Goal: Transaction & Acquisition: Purchase product/service

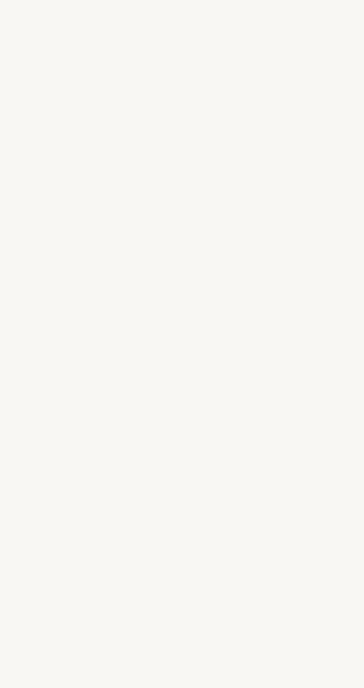
select select "ES"
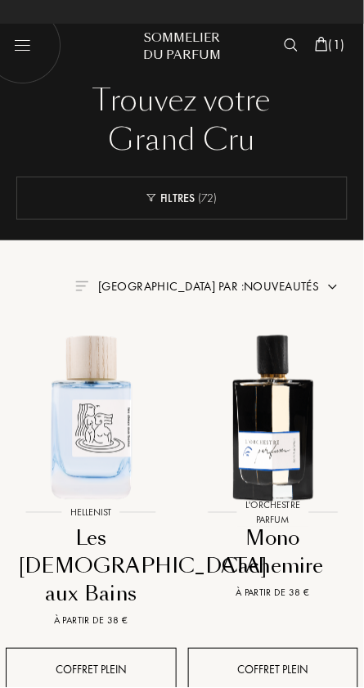
click at [330, 45] on span "( 1 )" at bounding box center [337, 44] width 16 height 17
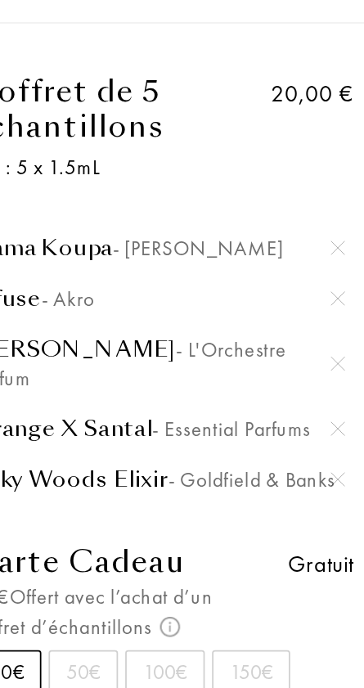
click at [333, 253] on img at bounding box center [330, 257] width 8 height 8
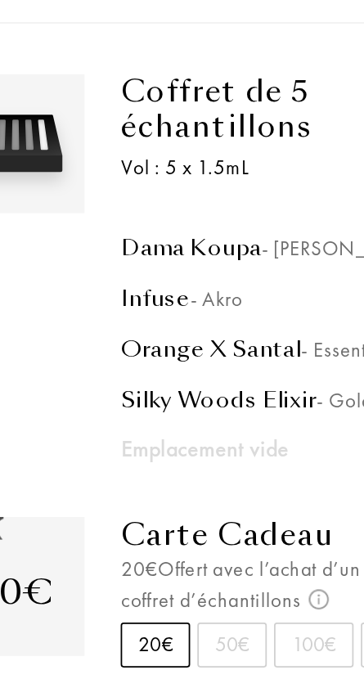
click at [194, 305] on div "Emplacement vide" at bounding box center [229, 305] width 212 height 20
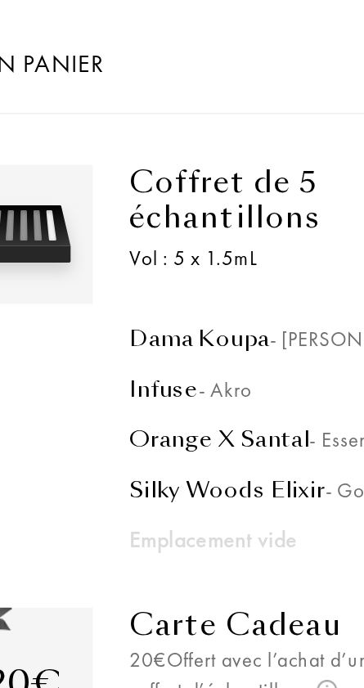
click at [186, 115] on div "Coffret de 5 échantillons" at bounding box center [205, 112] width 164 height 39
click at [217, 212] on div "Infuse - Akro" at bounding box center [228, 220] width 210 height 16
click at [178, 119] on div "Coffret de 5 échantillons" at bounding box center [205, 112] width 164 height 39
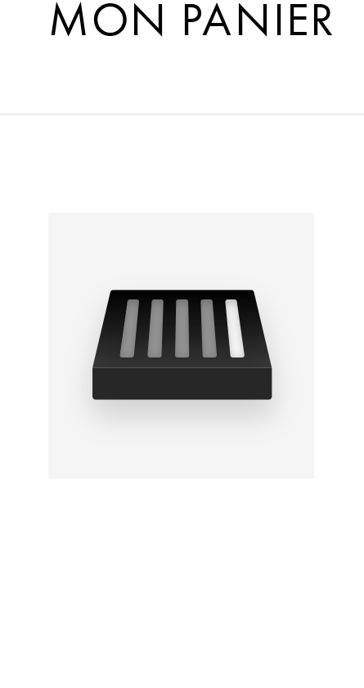
click at [75, 136] on img at bounding box center [64, 132] width 70 height 70
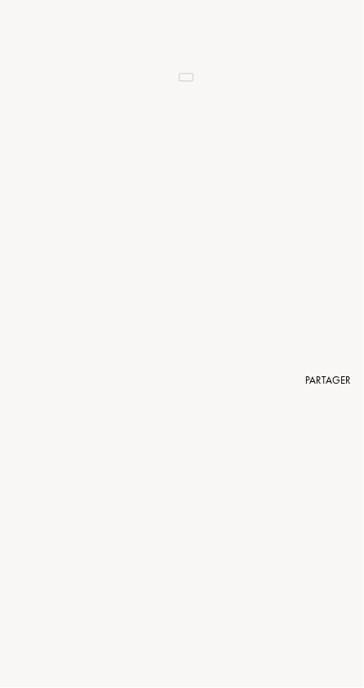
scroll to position [182, 0]
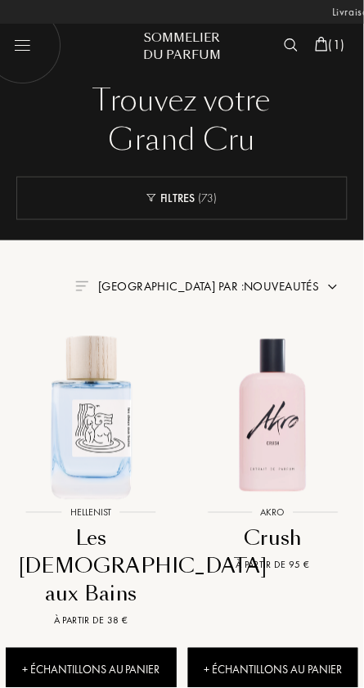
click at [25, 43] on img at bounding box center [23, 46] width 78 height 78
select select "ES"
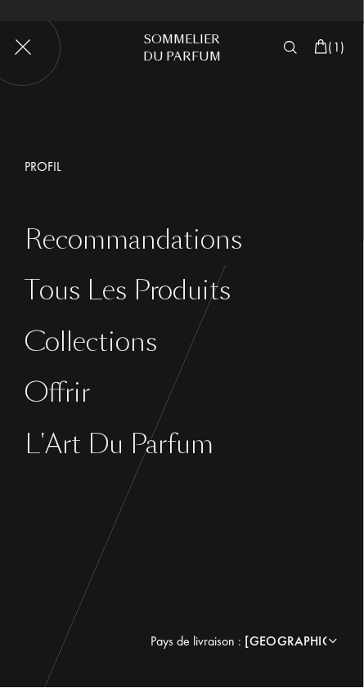
click at [334, 55] on span "( 1 )" at bounding box center [337, 46] width 16 height 17
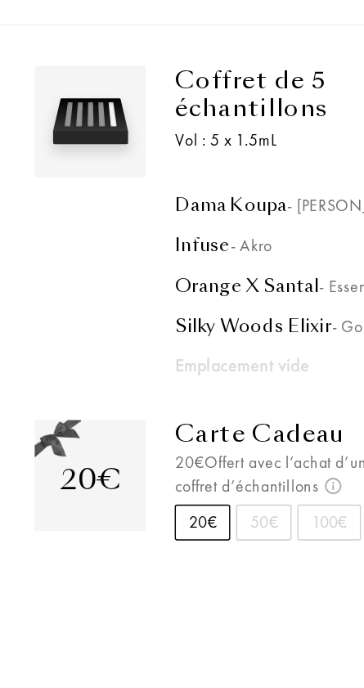
scroll to position [19, 0]
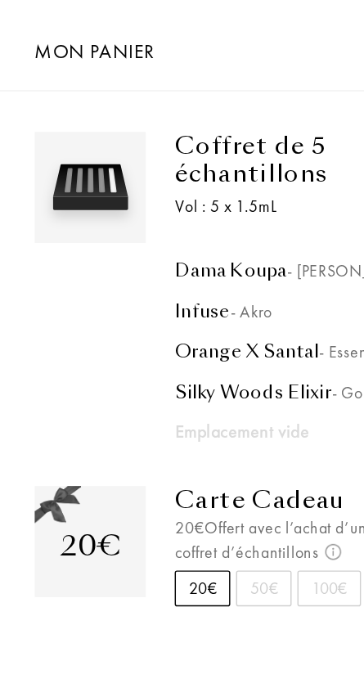
click at [75, 127] on img at bounding box center [64, 132] width 70 height 70
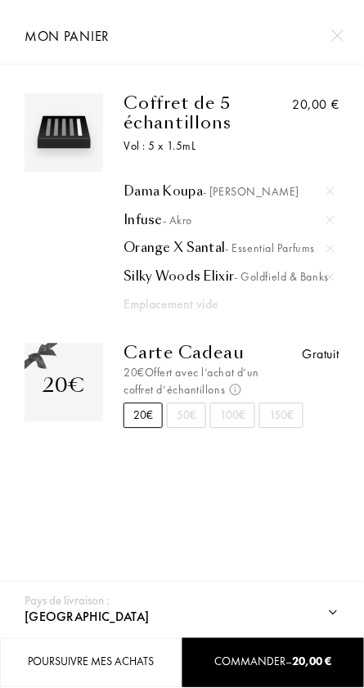
click at [279, 306] on div "Emplacement vide" at bounding box center [229, 305] width 212 height 20
click at [344, 48] on div at bounding box center [337, 35] width 29 height 29
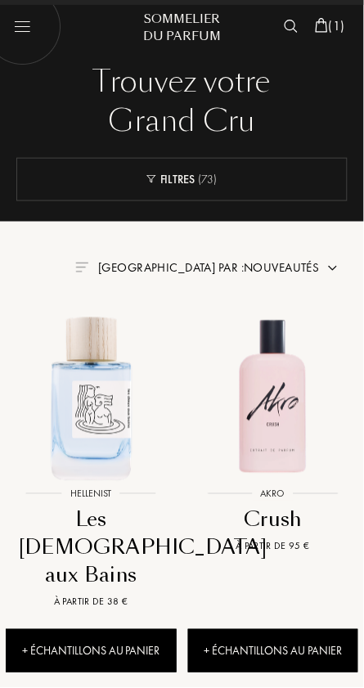
click at [319, 25] on img at bounding box center [321, 25] width 13 height 15
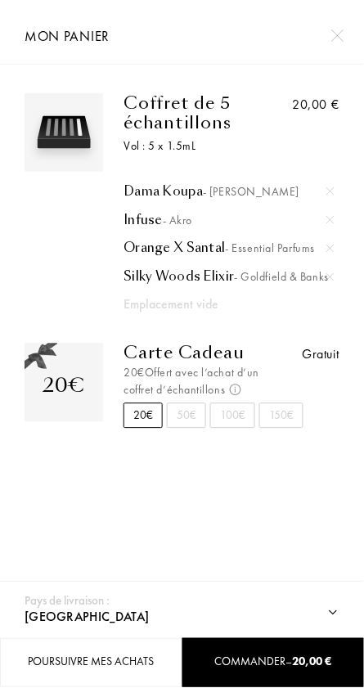
click at [331, 277] on img at bounding box center [330, 277] width 8 height 8
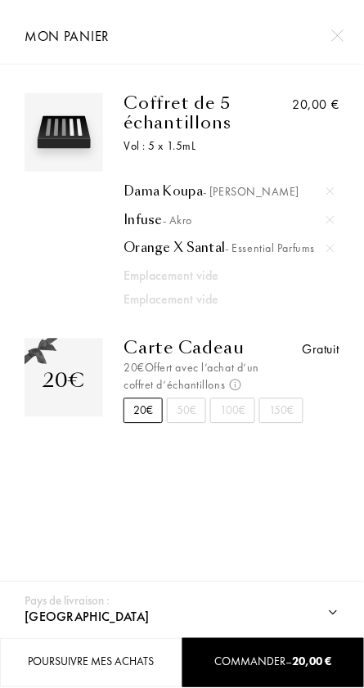
click at [330, 248] on img at bounding box center [330, 248] width 8 height 8
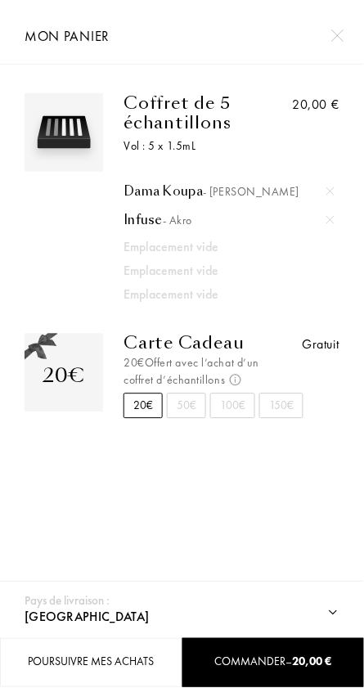
click at [337, 218] on div at bounding box center [330, 220] width 25 height 25
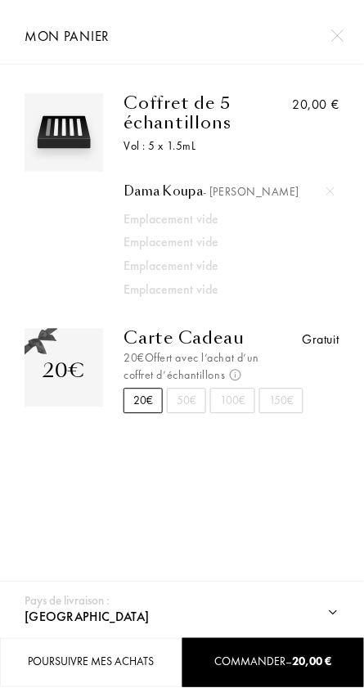
click at [330, 191] on img at bounding box center [330, 191] width 8 height 8
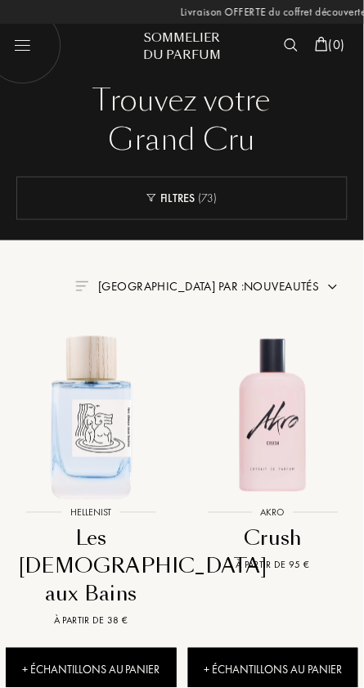
click at [22, 65] on img at bounding box center [23, 46] width 78 height 78
select select "ES"
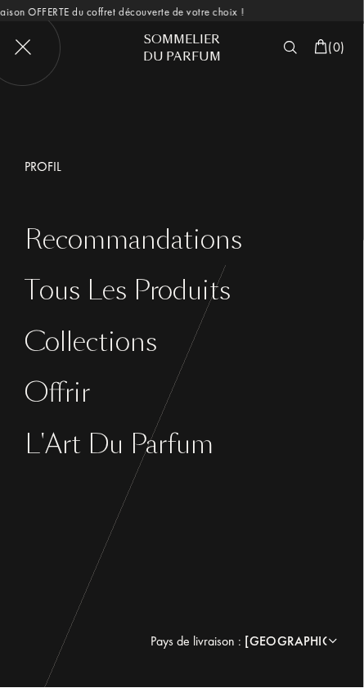
click at [212, 301] on div "Tous les produits" at bounding box center [194, 291] width 339 height 30
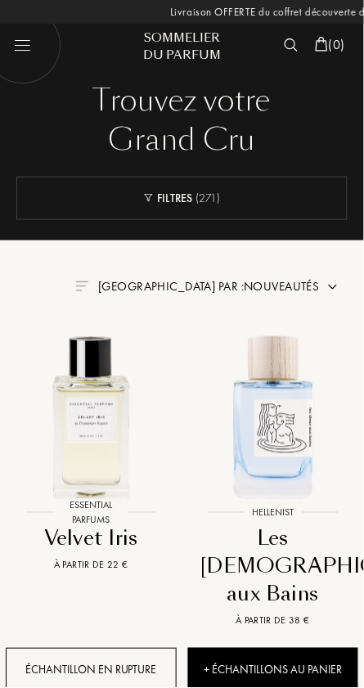
click at [113, 416] on img at bounding box center [91, 416] width 182 height 182
click at [15, 50] on img at bounding box center [23, 46] width 78 height 78
select select "ES"
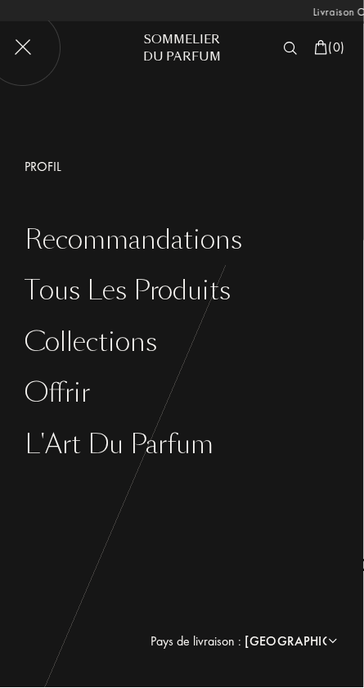
click at [253, 356] on div "Collections" at bounding box center [194, 343] width 339 height 30
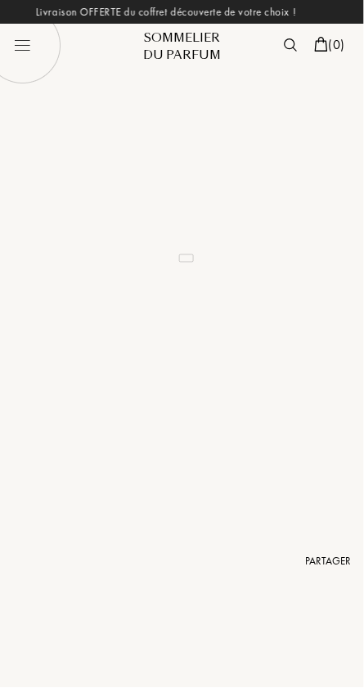
select select "3"
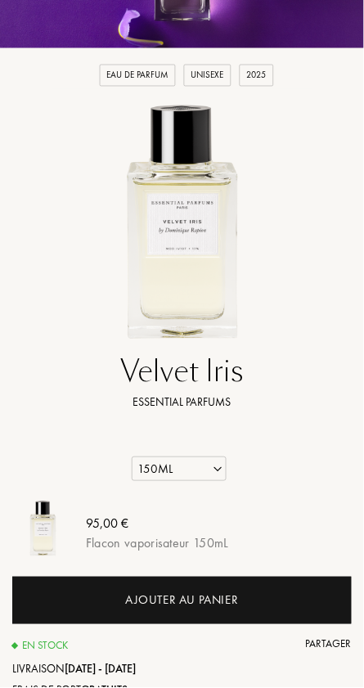
scroll to position [188, 0]
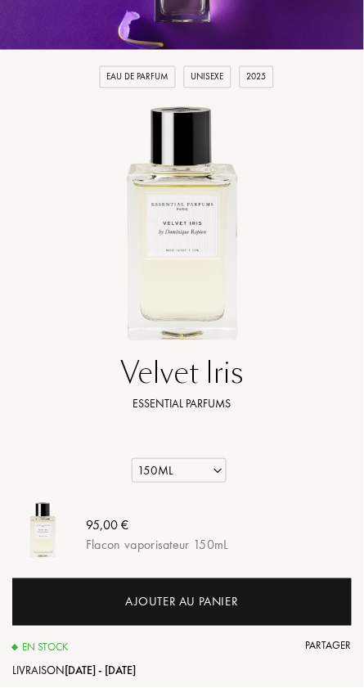
click at [224, 477] on select "Echantillon 10mL 100mL 150mL" at bounding box center [179, 471] width 95 height 25
click at [206, 475] on select "Echantillon 10mL 100mL 150mL" at bounding box center [179, 471] width 95 height 25
select select "1"
click at [132, 459] on select "Echantillon 10mL 100mL 150mL" at bounding box center [179, 471] width 95 height 25
select select "1"
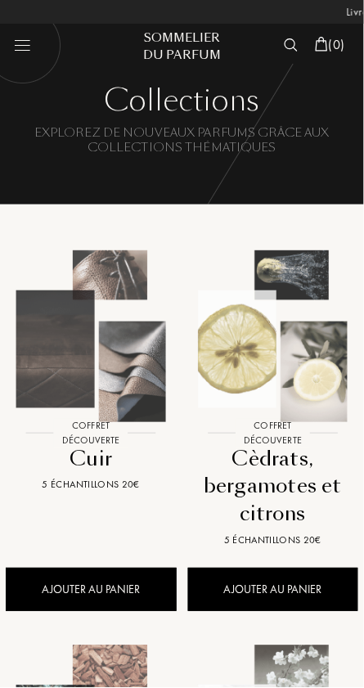
click at [29, 47] on img at bounding box center [23, 46] width 78 height 78
select select "ES"
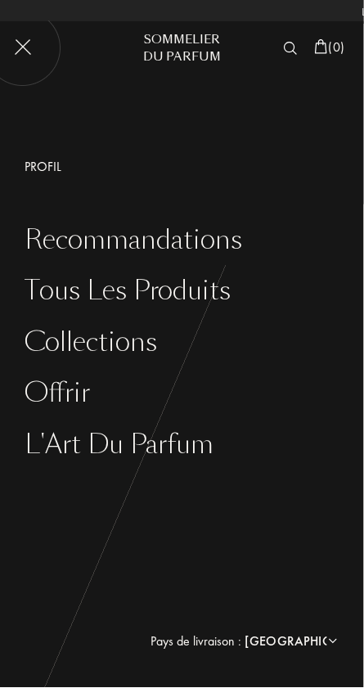
click at [217, 298] on div "Tous les produits" at bounding box center [194, 291] width 339 height 30
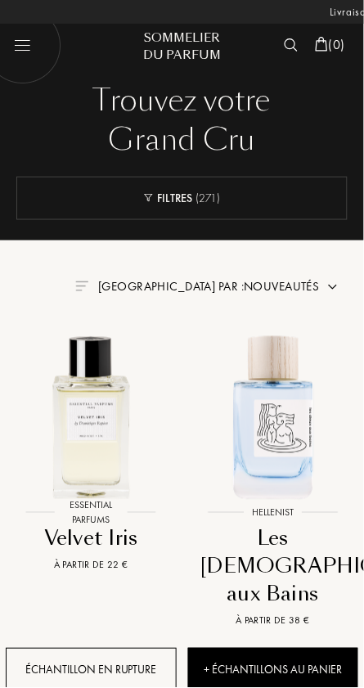
click at [27, 51] on img at bounding box center [23, 46] width 78 height 78
select select "ES"
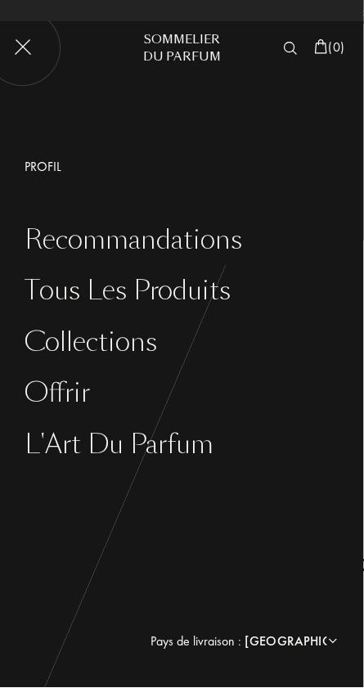
click at [60, 397] on div "Offrir" at bounding box center [194, 394] width 339 height 30
click at [200, 249] on div "Recommandations" at bounding box center [194, 241] width 339 height 30
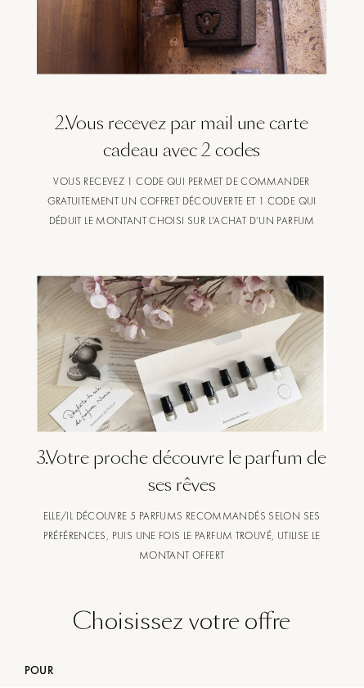
scroll to position [647, 0]
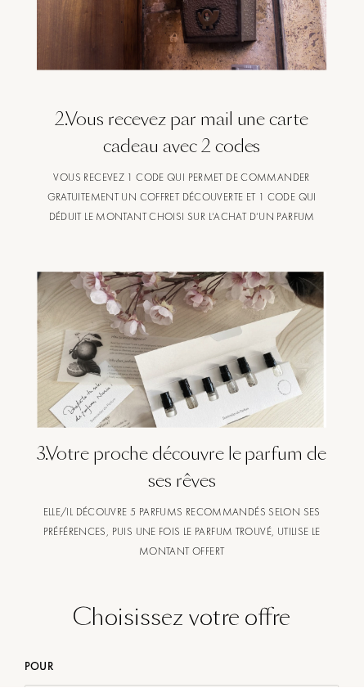
click at [227, 389] on img at bounding box center [182, 350] width 290 height 156
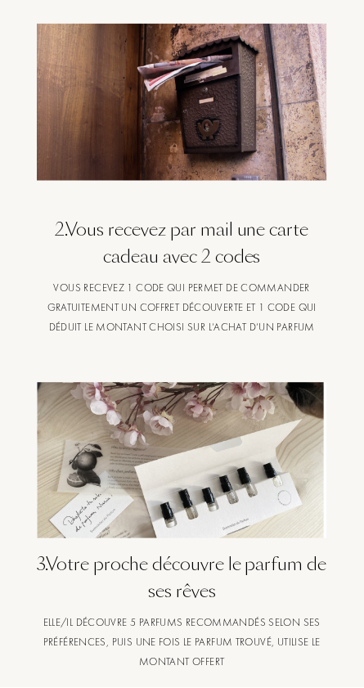
scroll to position [536, 0]
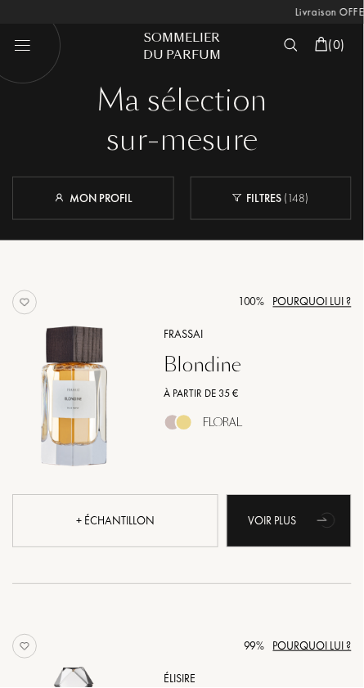
click at [113, 204] on link "Mon profil" at bounding box center [92, 198] width 79 height 15
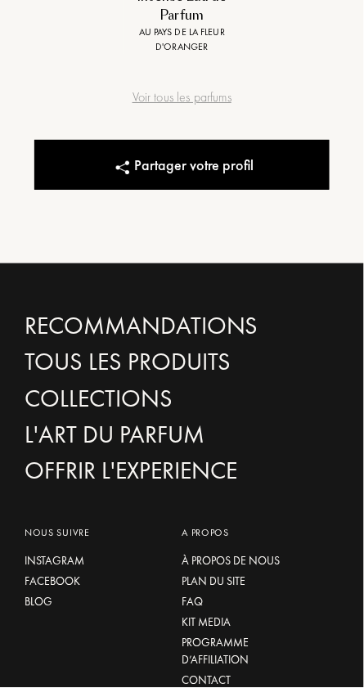
scroll to position [886, 0]
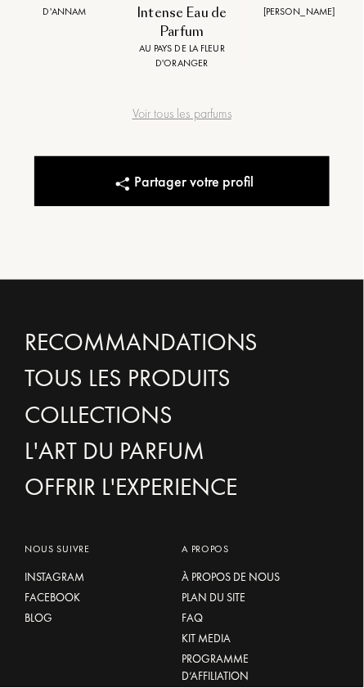
click at [201, 329] on div "Recommandations" at bounding box center [182, 343] width 315 height 29
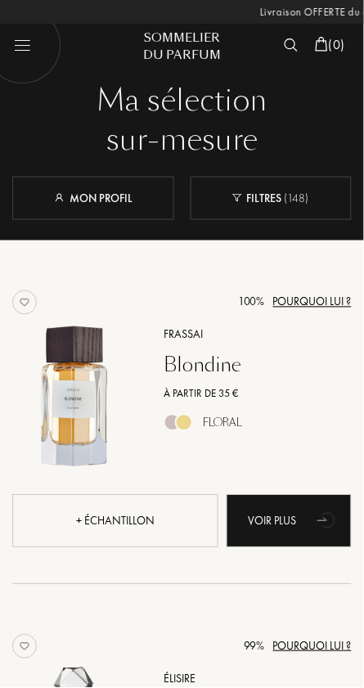
click at [23, 44] on img at bounding box center [23, 46] width 78 height 78
select select "ES"
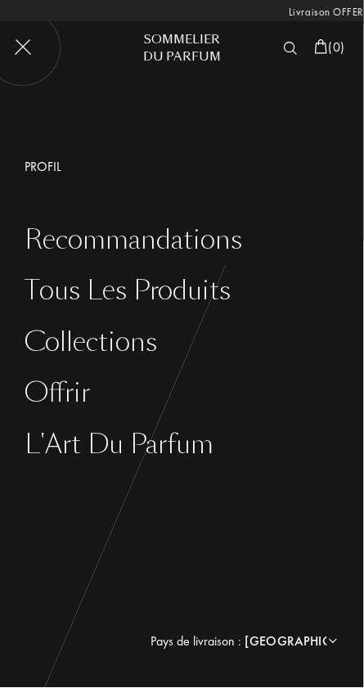
click at [191, 305] on div "Tous les produits" at bounding box center [194, 291] width 339 height 30
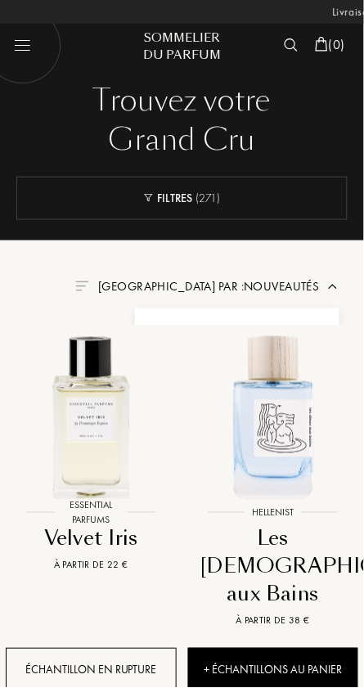
click at [38, 56] on img at bounding box center [23, 46] width 78 height 78
select select "ES"
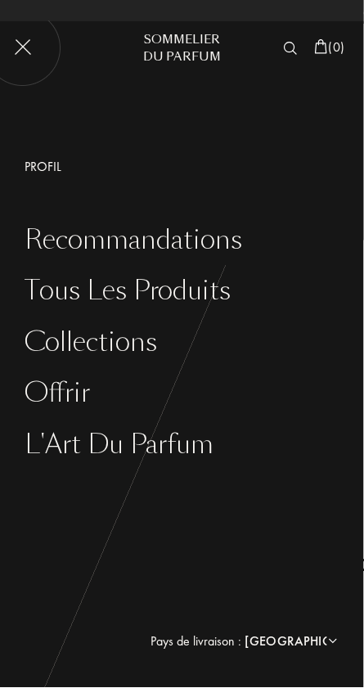
click at [122, 356] on div "Collections" at bounding box center [194, 343] width 339 height 30
click at [208, 439] on div "L'Art du Parfum" at bounding box center [194, 445] width 339 height 30
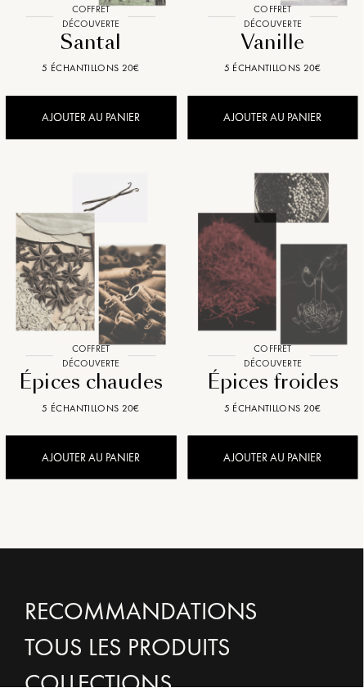
scroll to position [2240, 0]
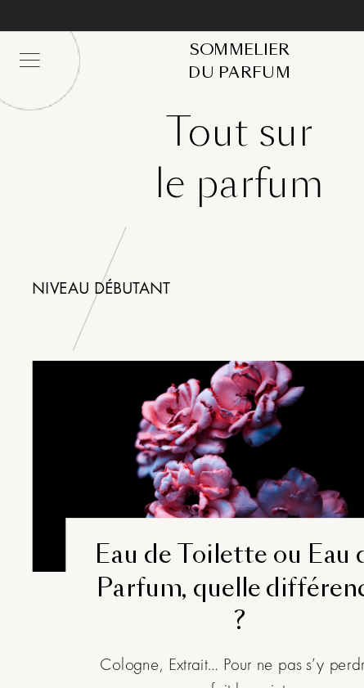
click at [18, 53] on img at bounding box center [23, 46] width 78 height 78
select select "ES"
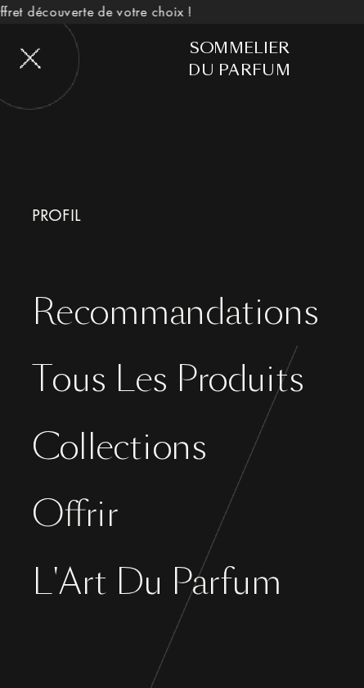
click at [190, 245] on div "Recommandations" at bounding box center [194, 241] width 339 height 30
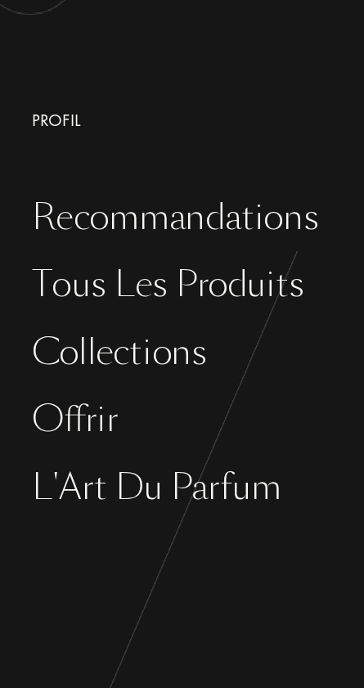
click at [197, 235] on div "Recommandations" at bounding box center [194, 241] width 339 height 30
click at [224, 255] on div "Recommandations" at bounding box center [194, 241] width 339 height 30
click at [199, 252] on div "Recommandations" at bounding box center [194, 241] width 339 height 30
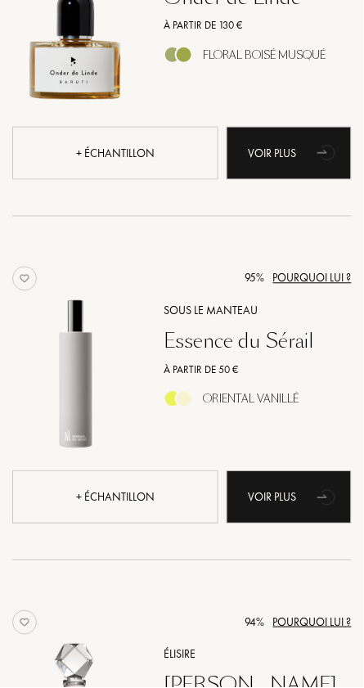
scroll to position [1058, 0]
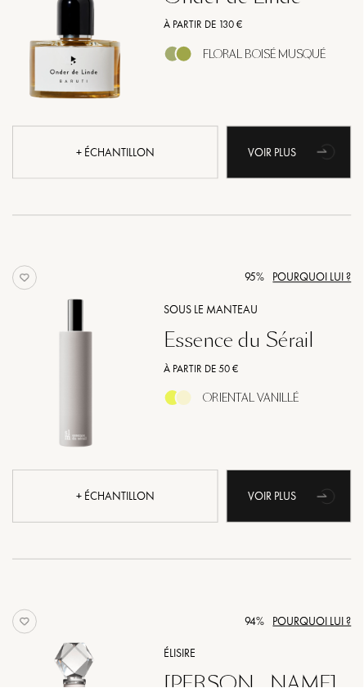
click at [319, 278] on div "Pourquoi lui ?" at bounding box center [312, 277] width 78 height 17
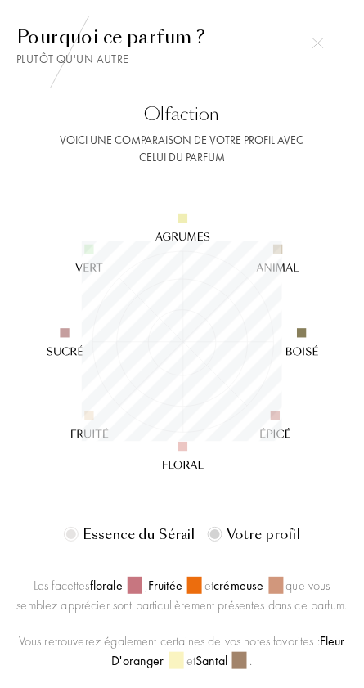
scroll to position [200, 200]
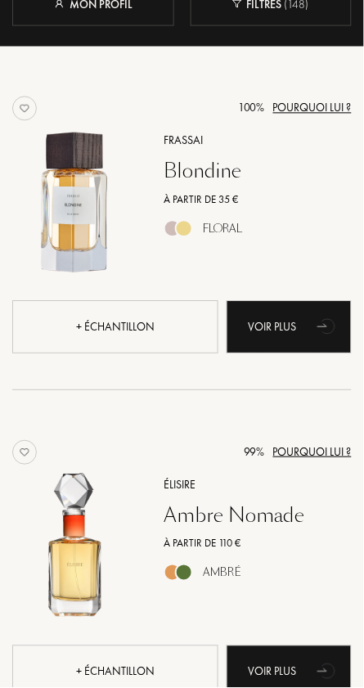
scroll to position [189, 0]
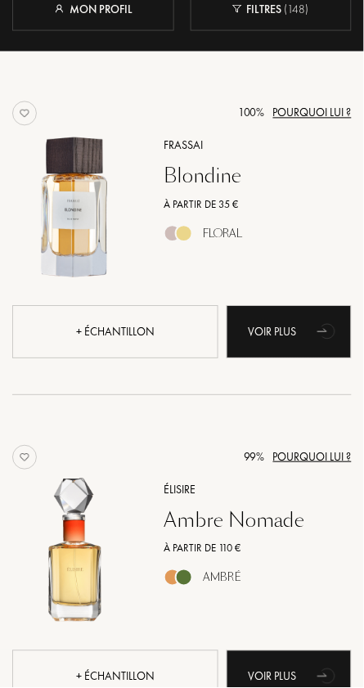
click at [207, 179] on div "Blondine" at bounding box center [257, 177] width 213 height 24
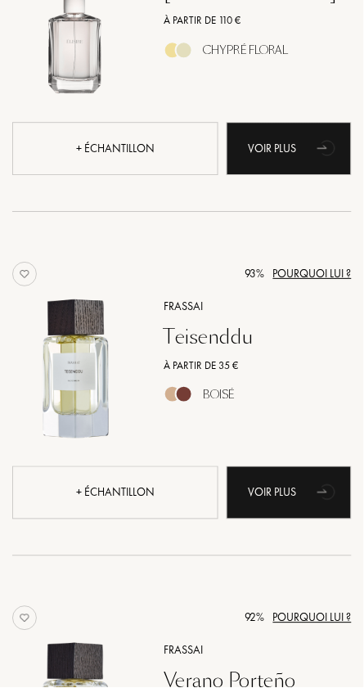
scroll to position [1753, 0]
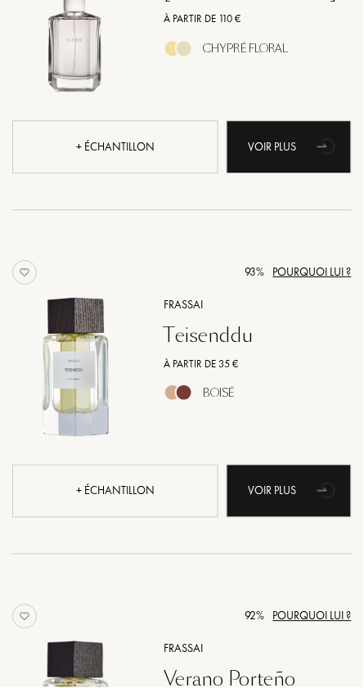
click at [267, 366] on div "À partir de 35 €" at bounding box center [257, 364] width 213 height 16
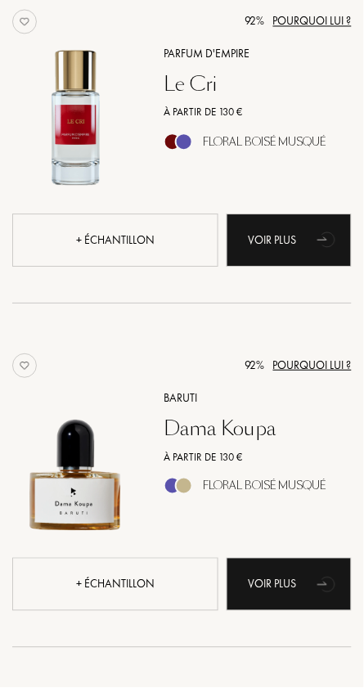
scroll to position [2694, 0]
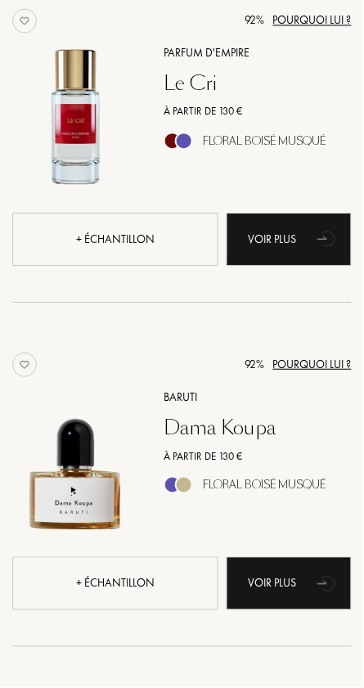
click at [126, 585] on div "+ échantillon" at bounding box center [115, 583] width 206 height 53
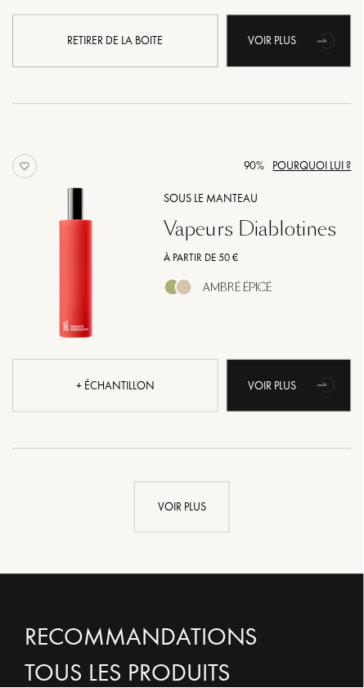
scroll to position [3240, 0]
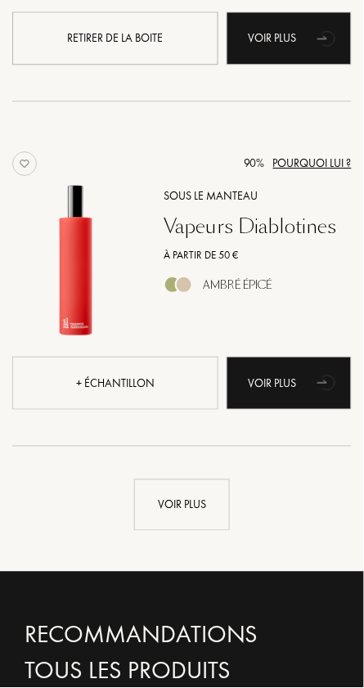
click at [284, 223] on div "Vapeurs Diablotines" at bounding box center [257, 227] width 213 height 24
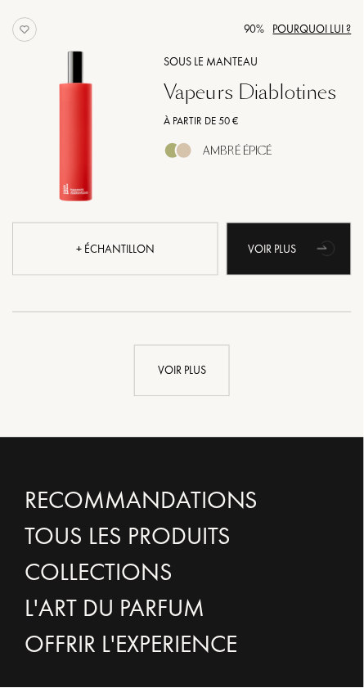
scroll to position [3401, 0]
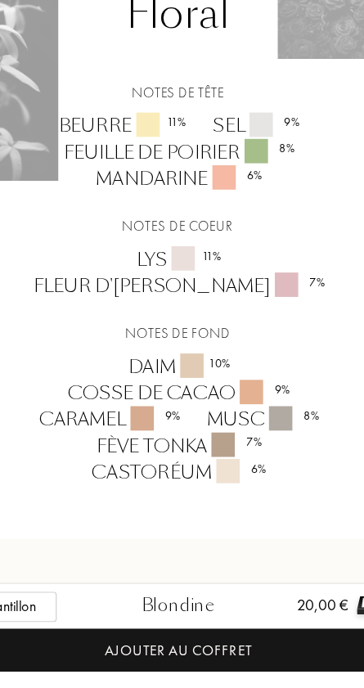
scroll to position [1459, 0]
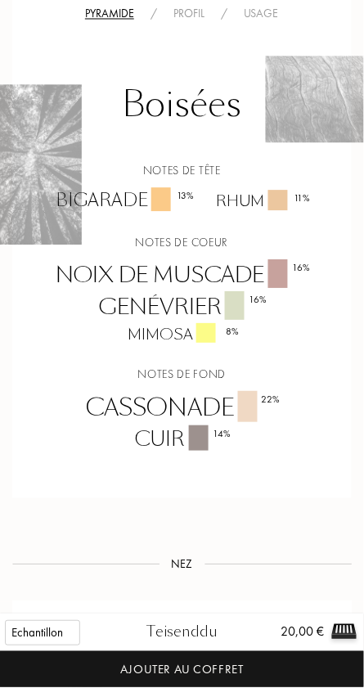
scroll to position [1706, 0]
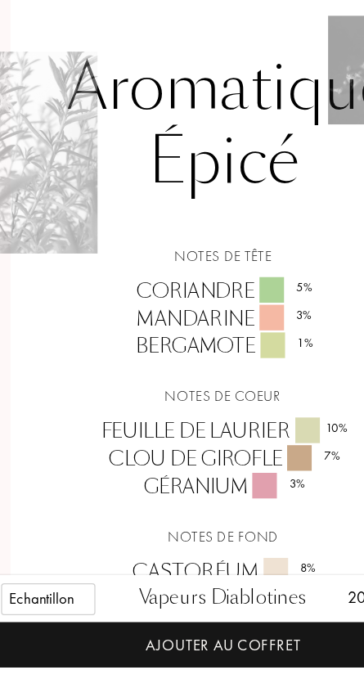
scroll to position [1479, 0]
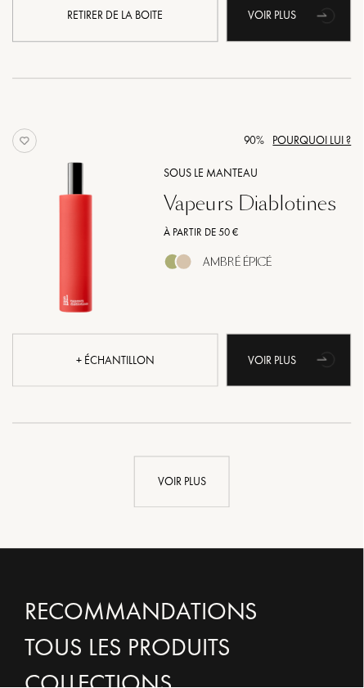
scroll to position [3267, 0]
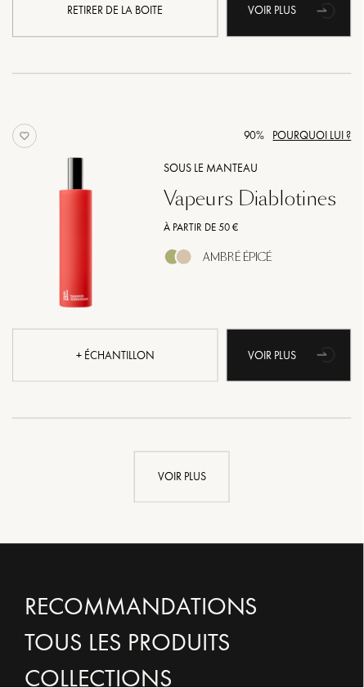
click at [205, 470] on div "Voir plus" at bounding box center [182, 477] width 96 height 52
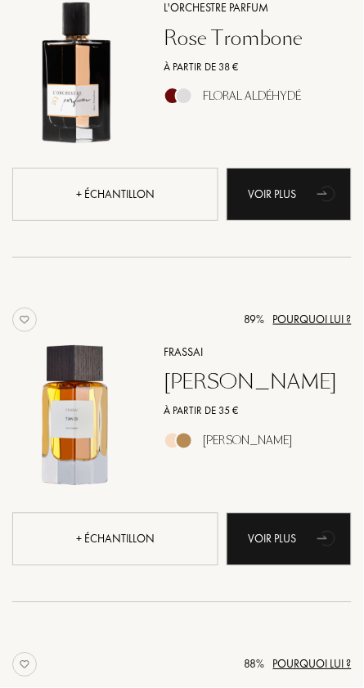
scroll to position [3772, 0]
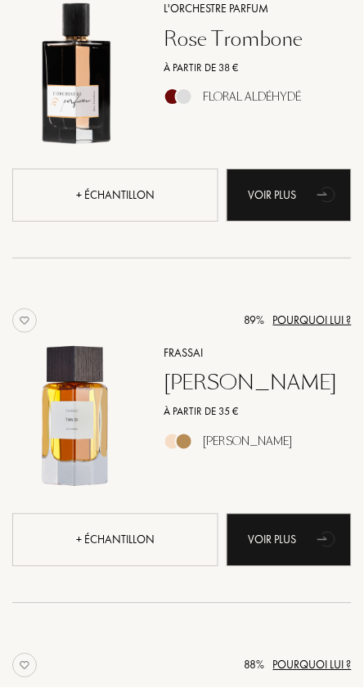
click at [220, 380] on div "[PERSON_NAME]" at bounding box center [257, 384] width 213 height 24
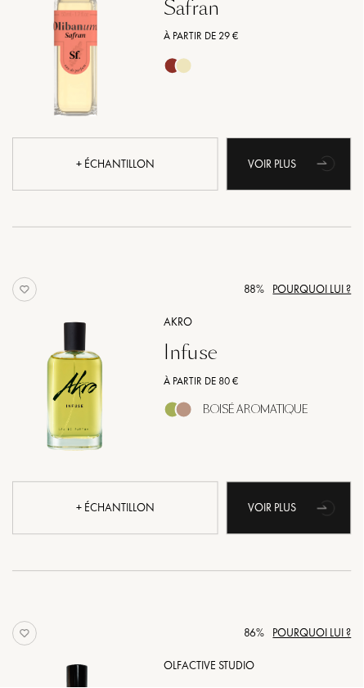
scroll to position [6221, 0]
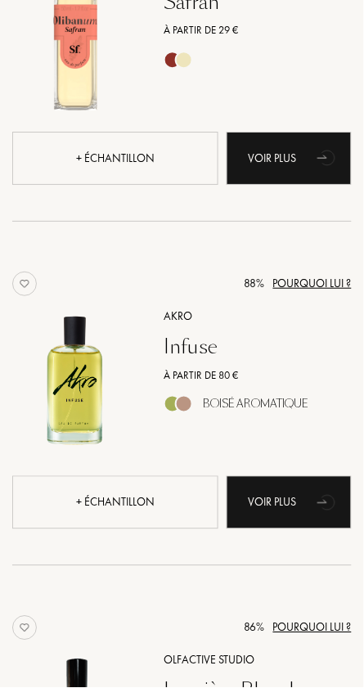
click at [272, 370] on div "À partir de 80 €" at bounding box center [257, 375] width 213 height 16
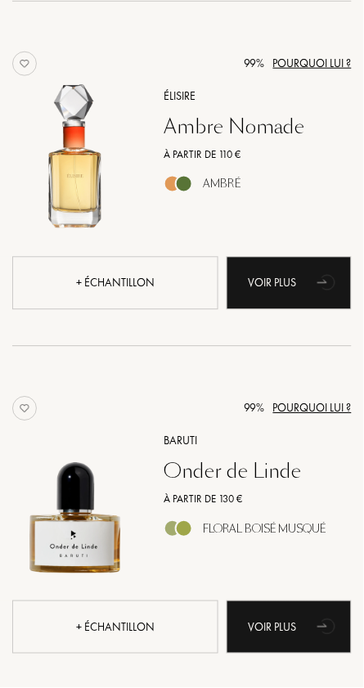
scroll to position [0, 0]
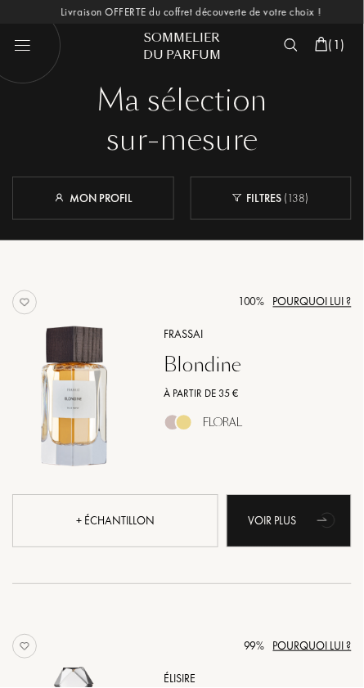
click at [343, 47] on span "( 1 )" at bounding box center [337, 44] width 16 height 17
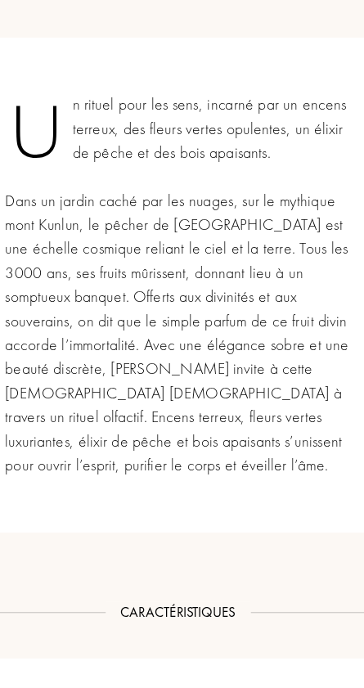
scroll to position [918, 0]
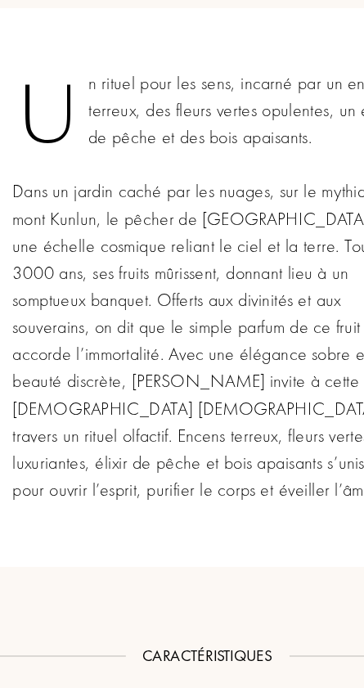
click at [209, 460] on div "Un rituel pour les sens, incarné par un encens terreux, des fleurs vertes opule…" at bounding box center [181, 284] width 339 height 404
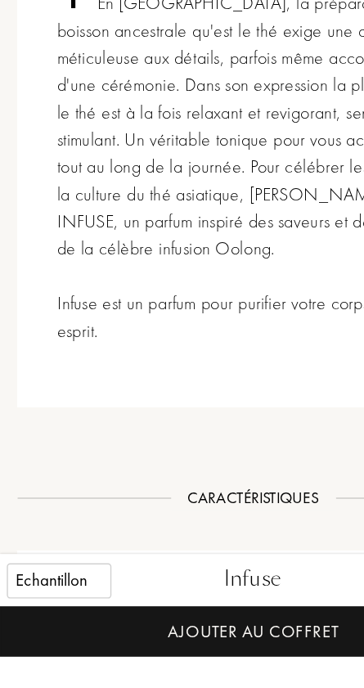
scroll to position [880, 0]
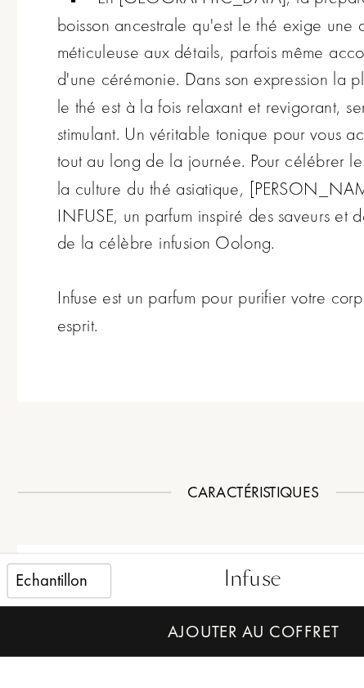
click at [56, 646] on select "Echantillon 30mL 100mL" at bounding box center [42, 633] width 75 height 25
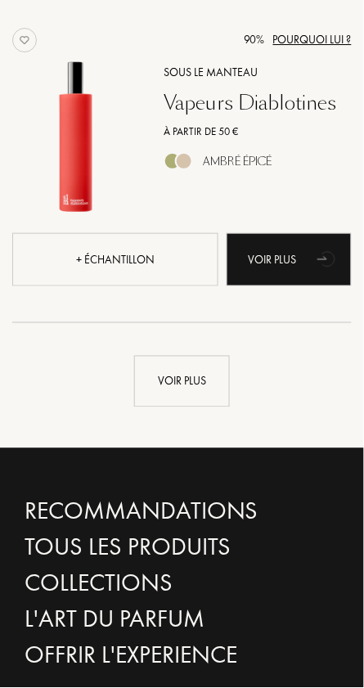
scroll to position [3373, 0]
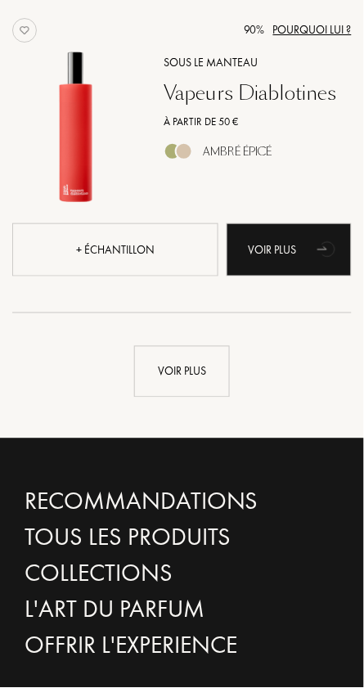
click at [213, 370] on div "Voir plus" at bounding box center [182, 372] width 96 height 52
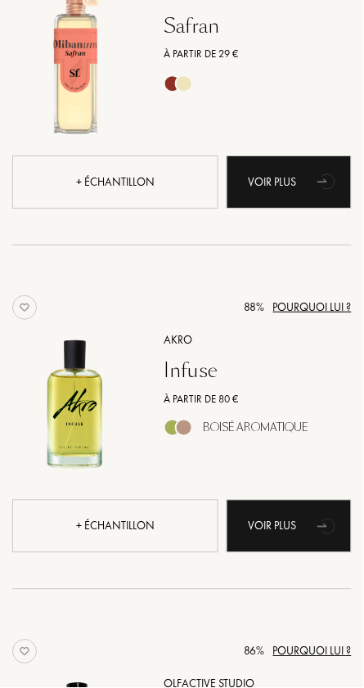
scroll to position [6199, 0]
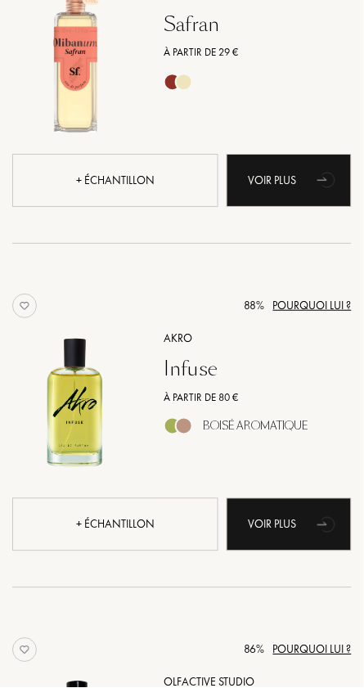
click at [150, 542] on div "+ échantillon" at bounding box center [115, 524] width 206 height 53
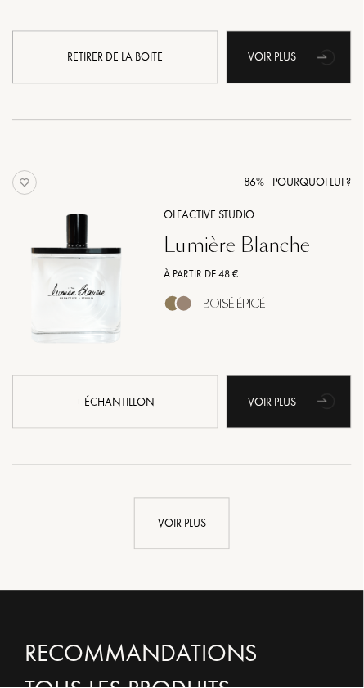
scroll to position [6679, 0]
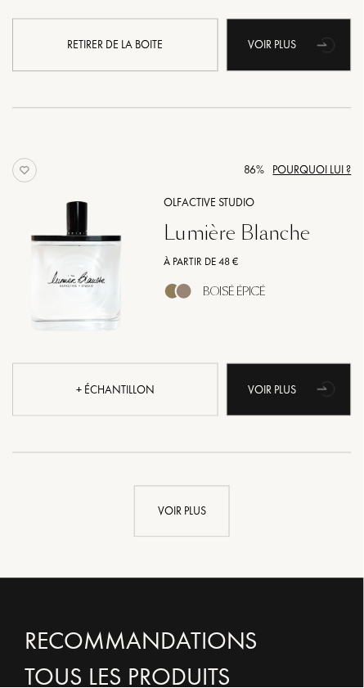
click at [199, 524] on div "Voir plus" at bounding box center [182, 512] width 96 height 52
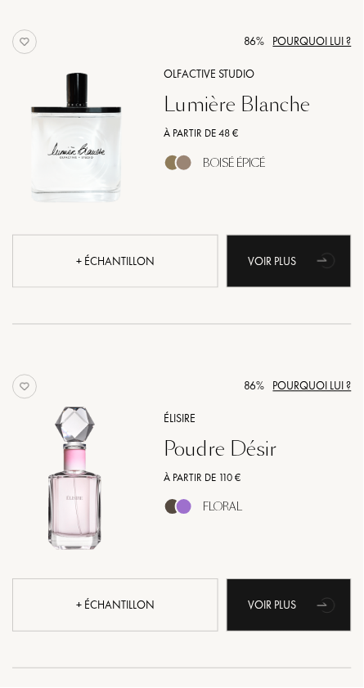
scroll to position [6809, 0]
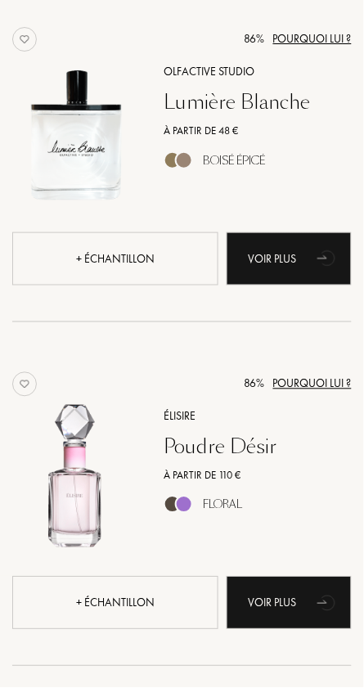
click at [240, 438] on div "Poudre Désir" at bounding box center [257, 448] width 213 height 24
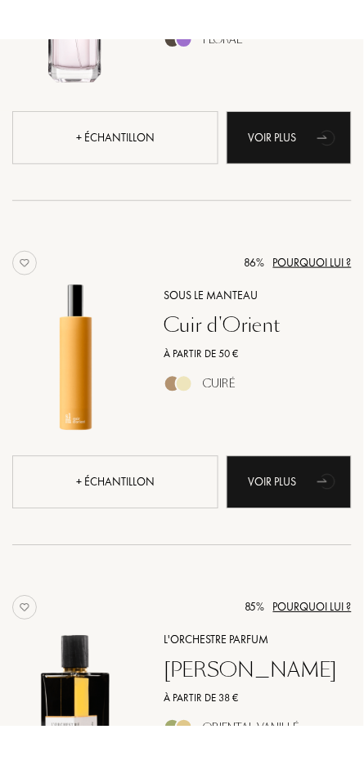
scroll to position [7339, 0]
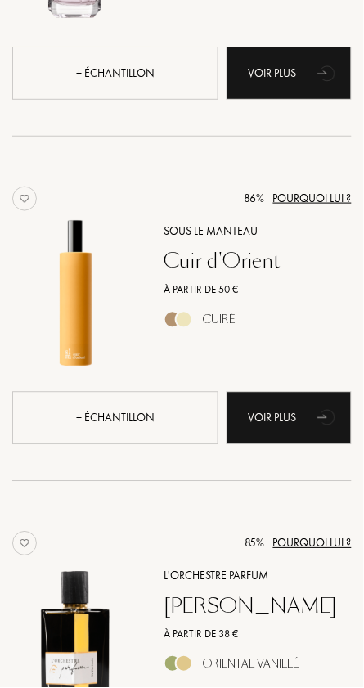
click at [281, 291] on div "À partir de 50 €" at bounding box center [257, 290] width 213 height 16
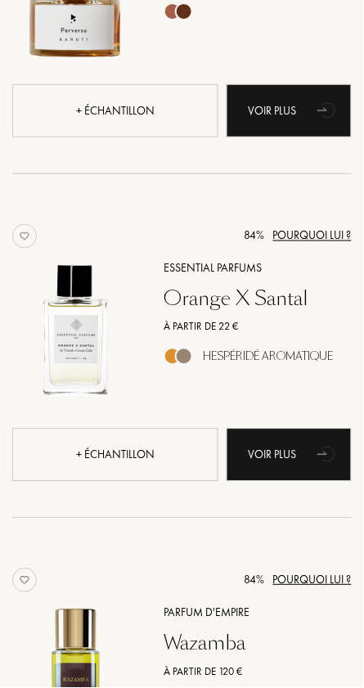
scroll to position [8337, 0]
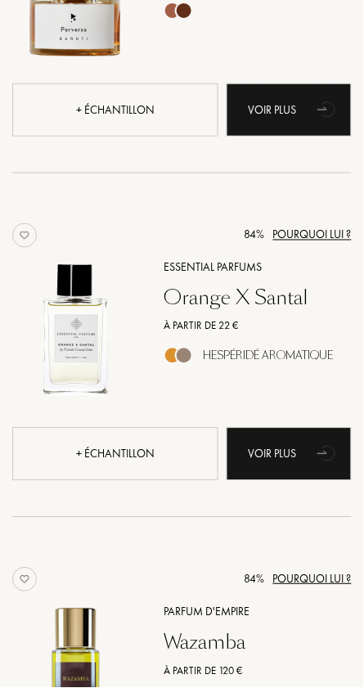
click at [140, 464] on div "+ échantillon" at bounding box center [115, 454] width 206 height 53
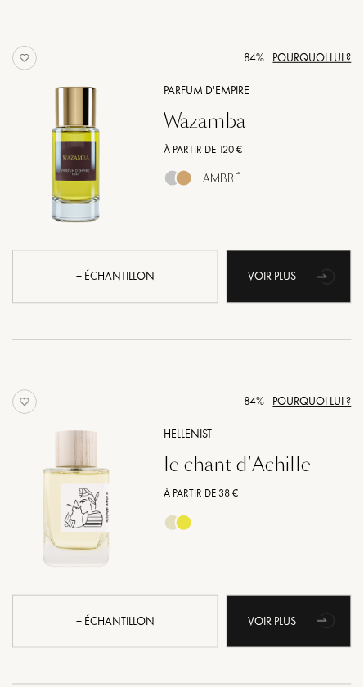
scroll to position [8863, 0]
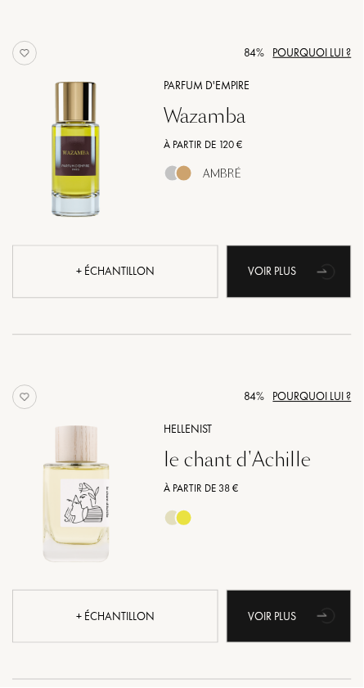
click at [240, 458] on div "le chant d'Achille" at bounding box center [257, 461] width 213 height 24
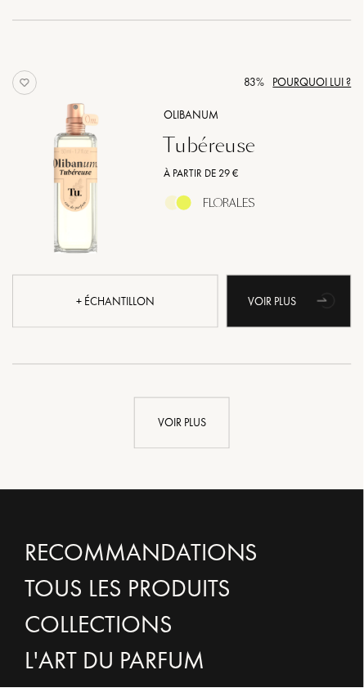
scroll to position [10213, 0]
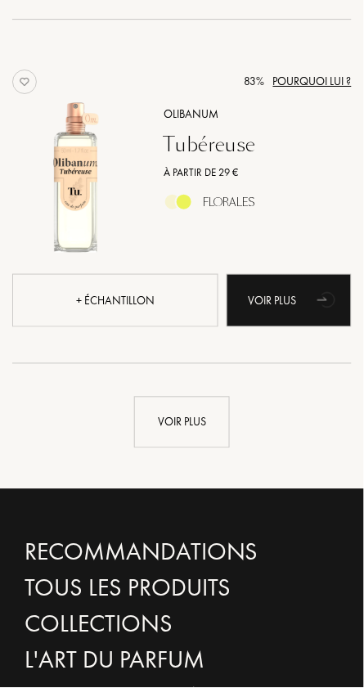
click at [209, 432] on div "Voir plus" at bounding box center [182, 423] width 96 height 52
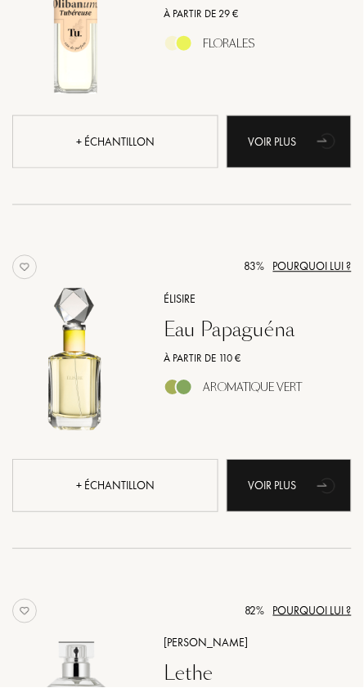
scroll to position [10372, 0]
click at [267, 339] on div "Eau Papaguéna" at bounding box center [257, 331] width 213 height 24
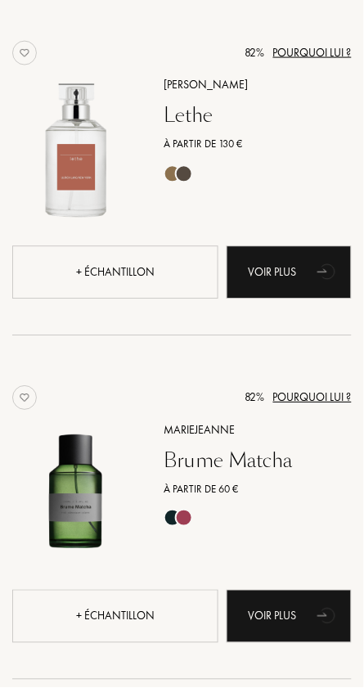
scroll to position [10931, 0]
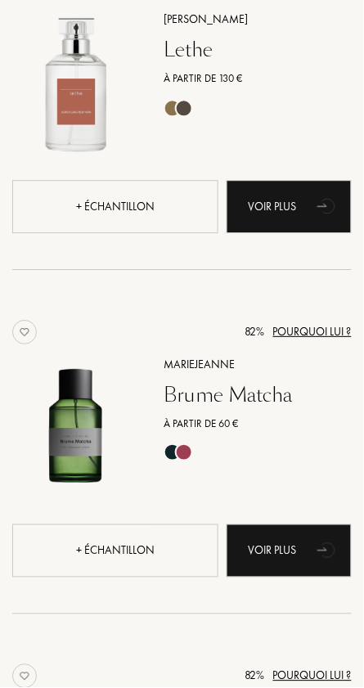
click at [230, 397] on div "Brume Matcha" at bounding box center [257, 396] width 213 height 24
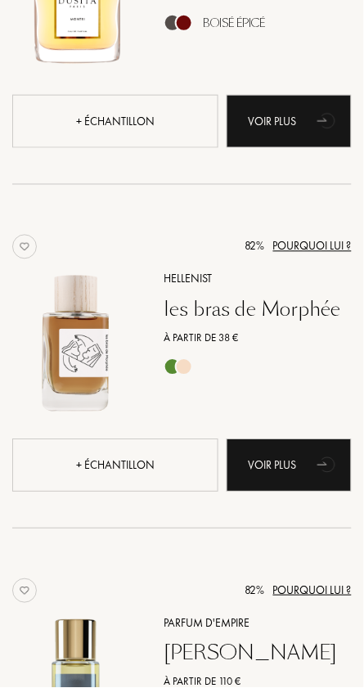
scroll to position [12803, 0]
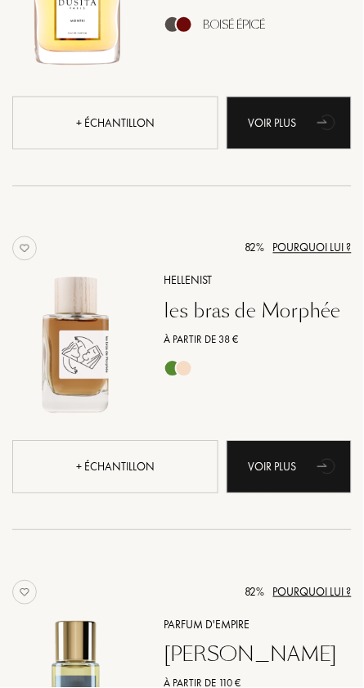
click at [283, 319] on div "les bras de Morphée" at bounding box center [257, 312] width 213 height 24
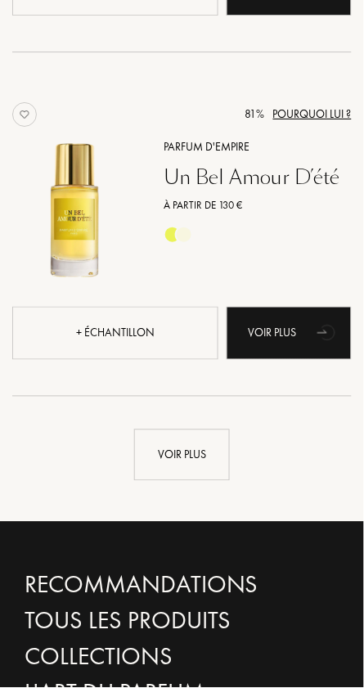
scroll to position [13662, 0]
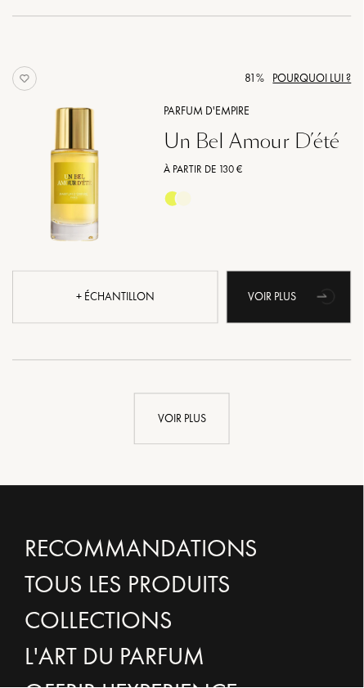
click at [209, 419] on div "Voir plus" at bounding box center [182, 419] width 96 height 52
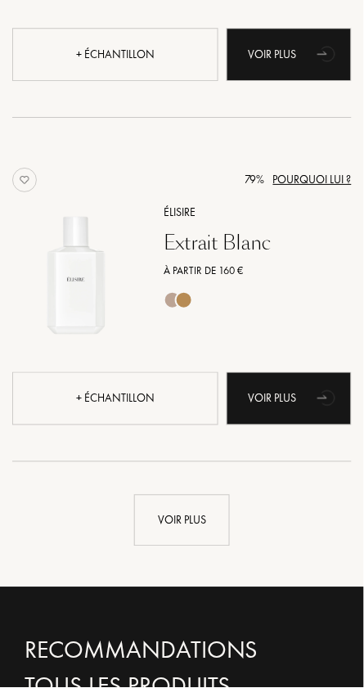
scroll to position [17007, 0]
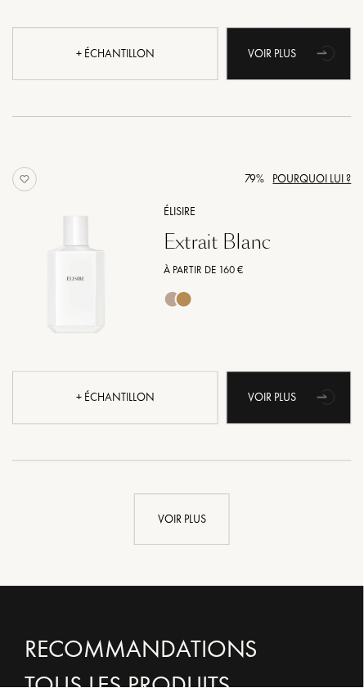
click at [211, 520] on div "Voir plus" at bounding box center [182, 520] width 96 height 52
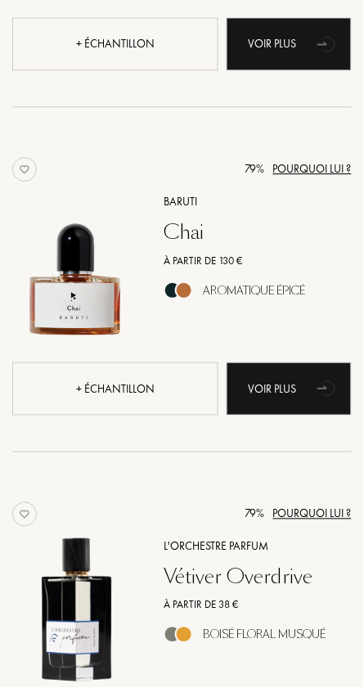
scroll to position [18388, 0]
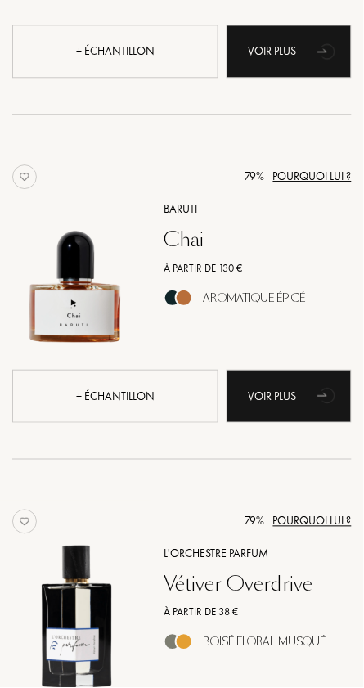
click at [217, 276] on div "À partir de 130 €" at bounding box center [257, 268] width 213 height 16
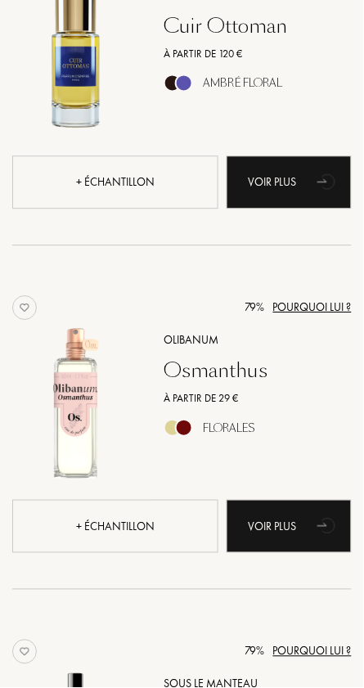
scroll to position [19292, 0]
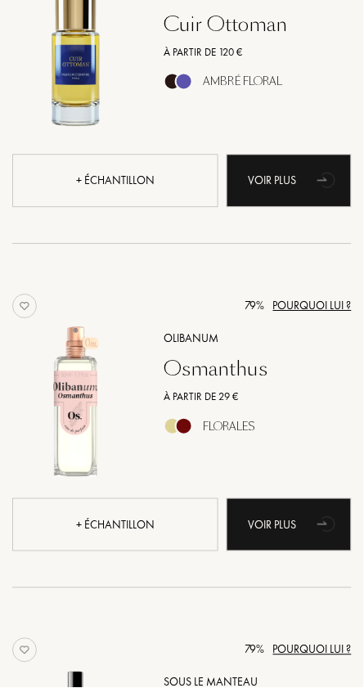
click at [226, 406] on div "À partir de 29 €" at bounding box center [257, 397] width 213 height 16
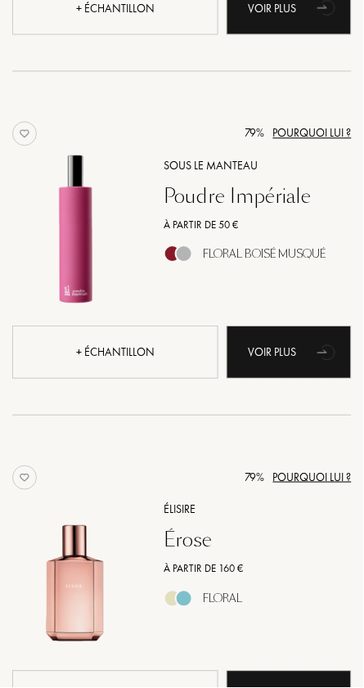
scroll to position [19816, 0]
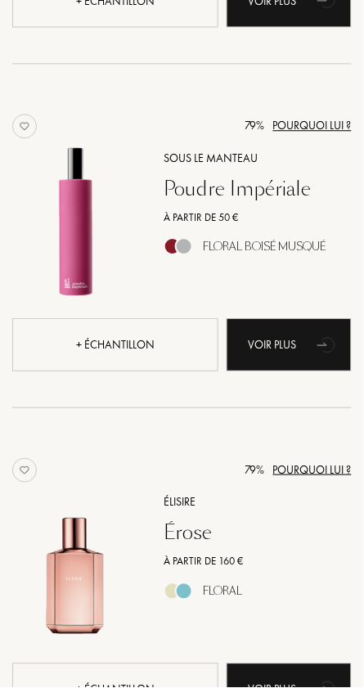
click at [278, 223] on div "À partir de 50 €" at bounding box center [257, 218] width 213 height 16
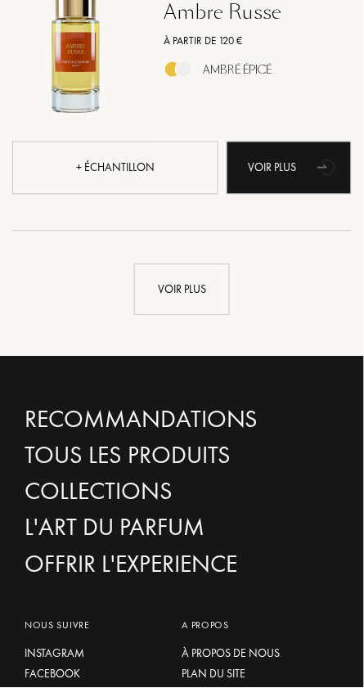
scroll to position [20683, 0]
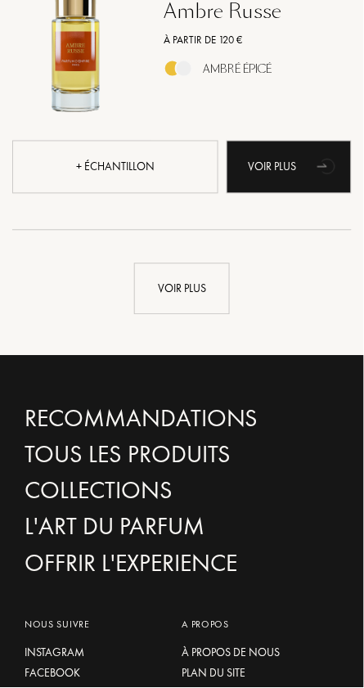
click at [204, 282] on div "Voir plus" at bounding box center [182, 289] width 96 height 52
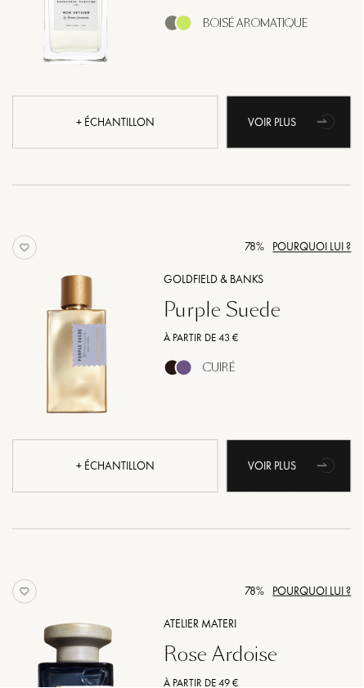
scroll to position [21085, 0]
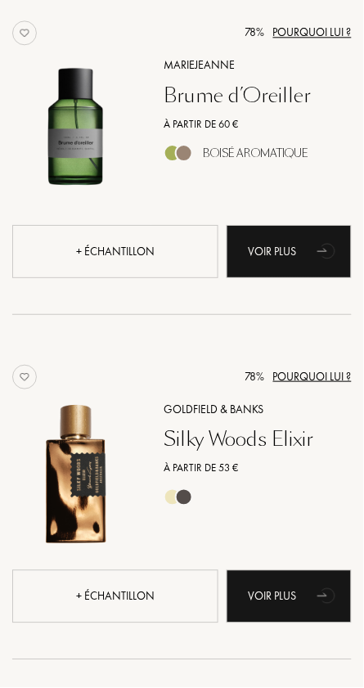
click at [231, 418] on div "Goldfield & Banks" at bounding box center [257, 409] width 213 height 17
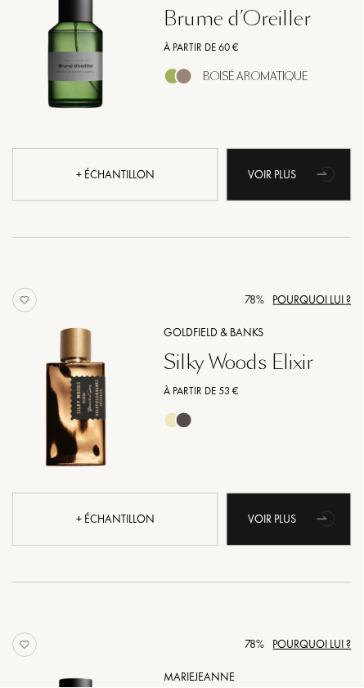
scroll to position [22417, 0]
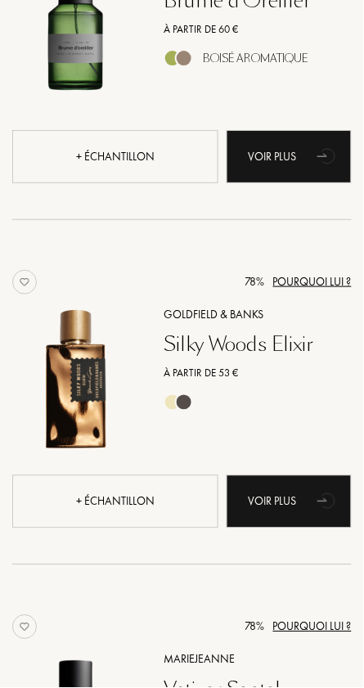
click at [84, 387] on img at bounding box center [75, 377] width 151 height 151
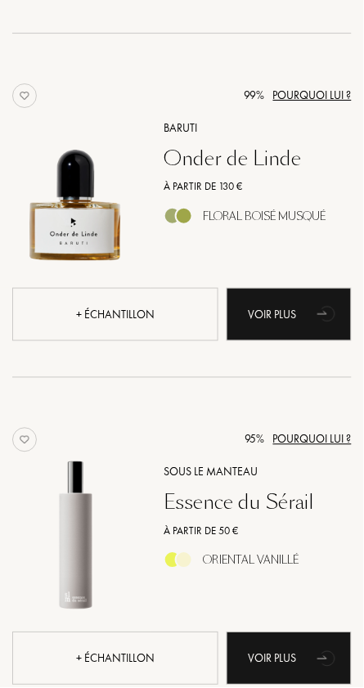
scroll to position [0, 0]
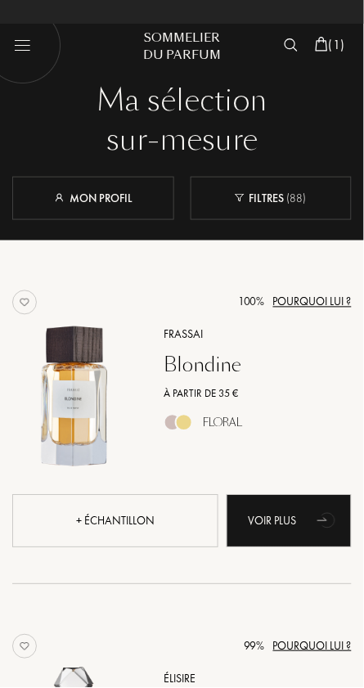
click at [30, 34] on img at bounding box center [23, 46] width 78 height 78
select select "ES"
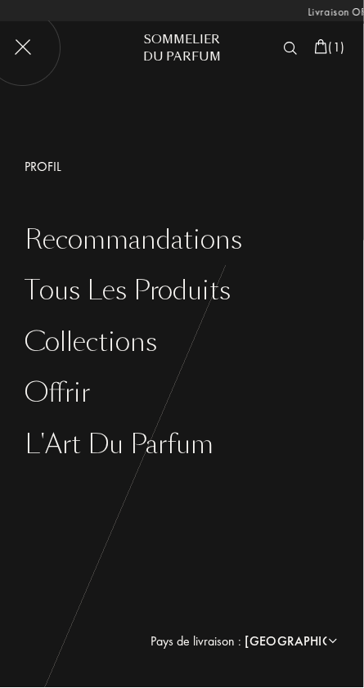
click at [251, 297] on div "Tous les produits" at bounding box center [194, 291] width 339 height 30
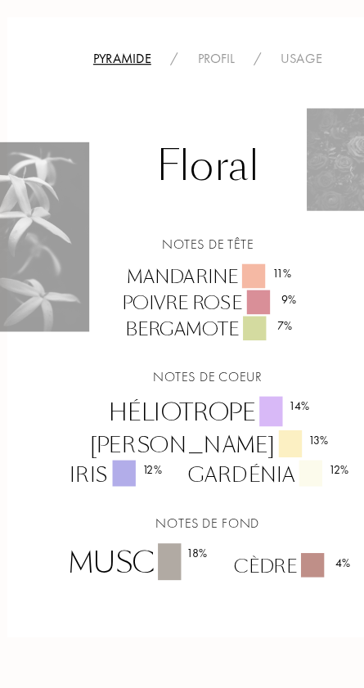
scroll to position [1355, 0]
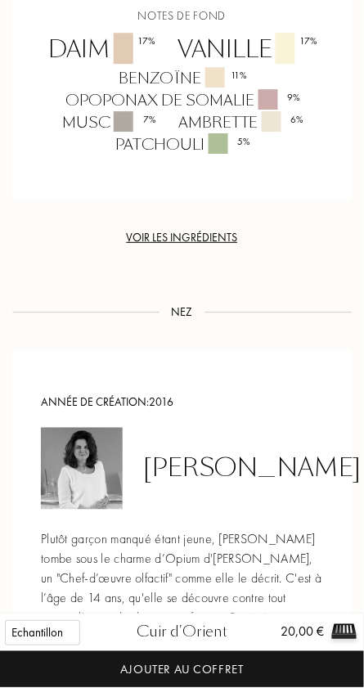
scroll to position [1814, 0]
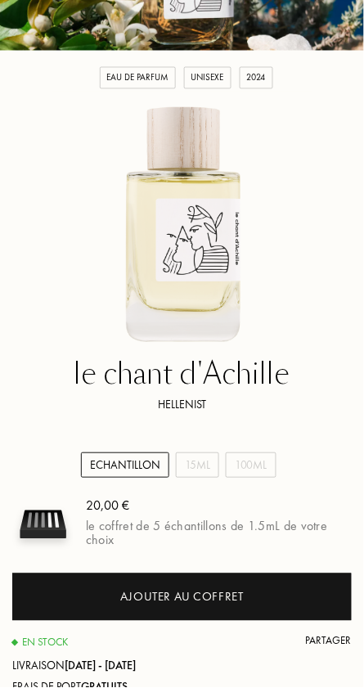
scroll to position [187, 0]
click at [204, 599] on div "Ajouter au coffret" at bounding box center [181, 598] width 123 height 19
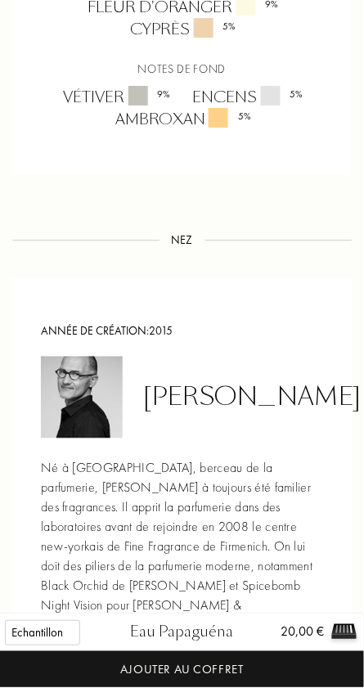
scroll to position [1876, 0]
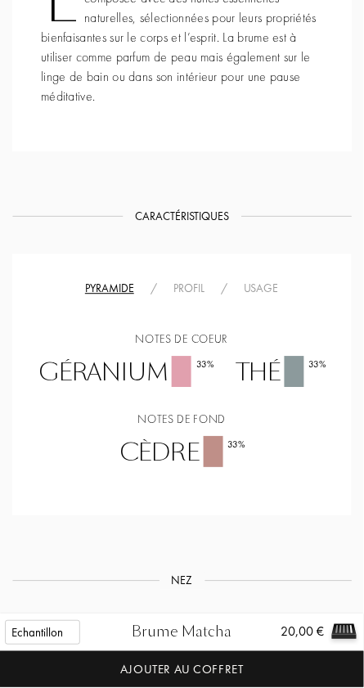
scroll to position [1077, 0]
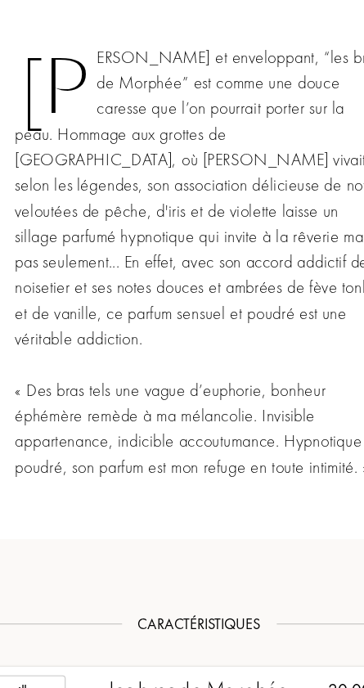
scroll to position [908, 0]
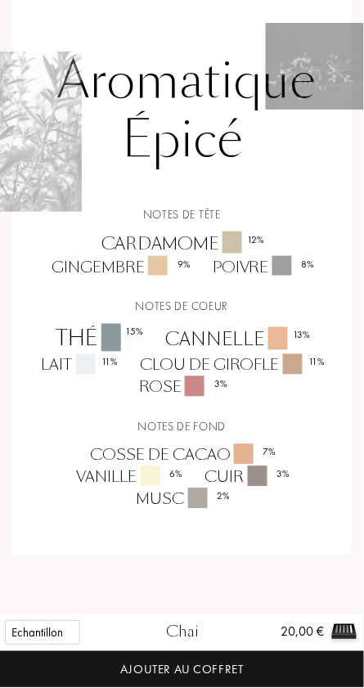
scroll to position [1433, 0]
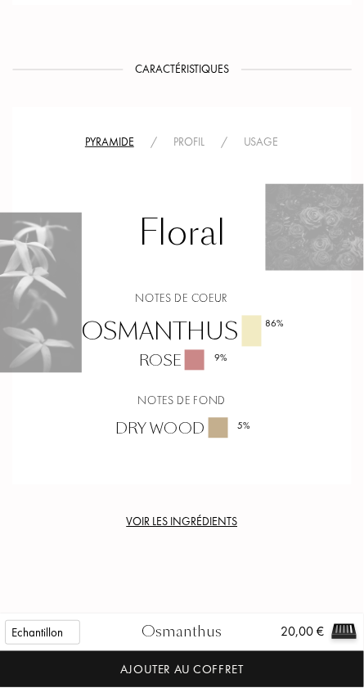
scroll to position [1420, 0]
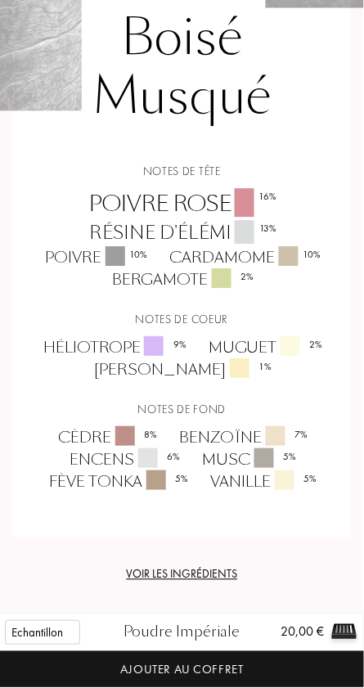
scroll to position [1688, 0]
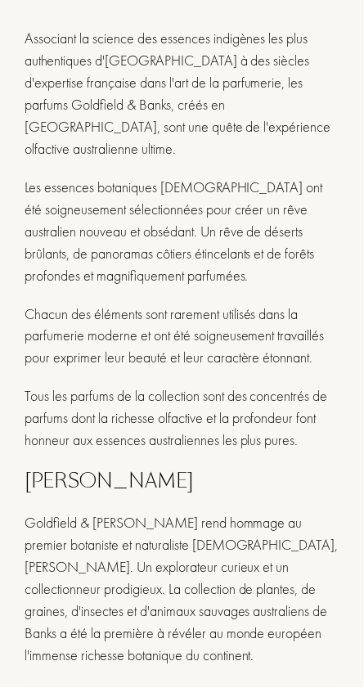
scroll to position [397, 0]
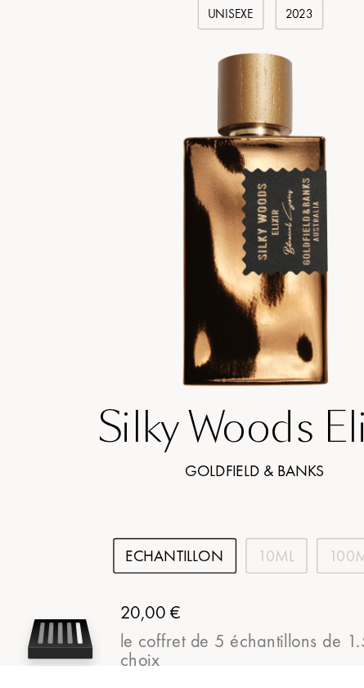
scroll to position [43, 0]
click at [144, 607] on div "Echantillon" at bounding box center [125, 609] width 88 height 25
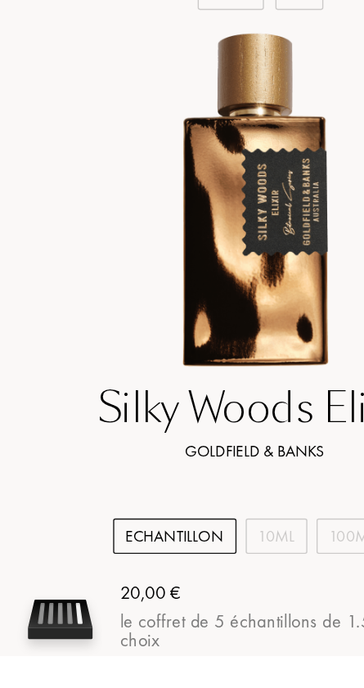
scroll to position [62, 0]
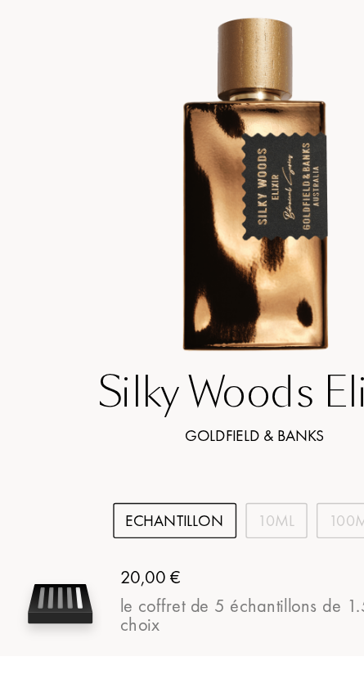
click at [128, 594] on div "Echantillon" at bounding box center [125, 590] width 88 height 25
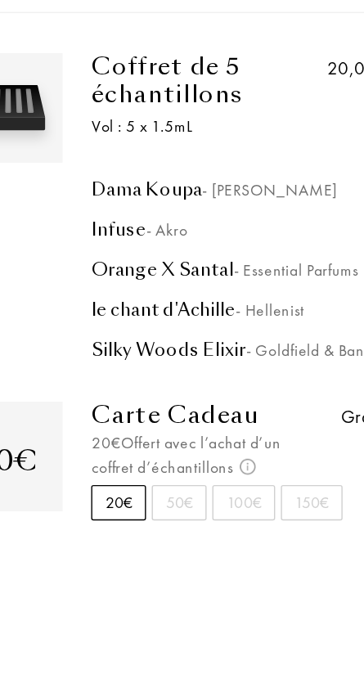
scroll to position [70, 0]
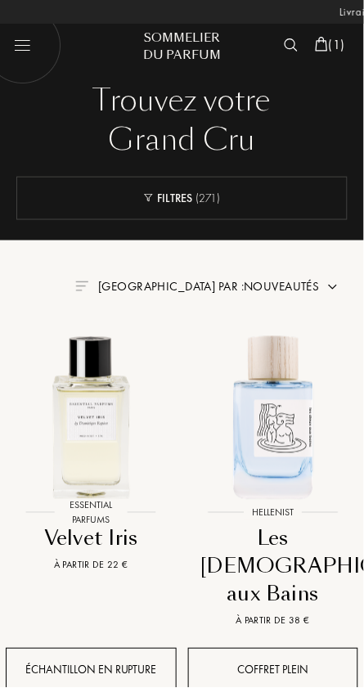
click at [311, 294] on span "[GEOGRAPHIC_DATA] par : Nouveautés" at bounding box center [209, 287] width 222 height 16
click at [276, 288] on span "[GEOGRAPHIC_DATA] par : Nouveautés" at bounding box center [209, 287] width 222 height 16
click at [206, 294] on span "[GEOGRAPHIC_DATA] par : Nouveautés" at bounding box center [209, 287] width 222 height 16
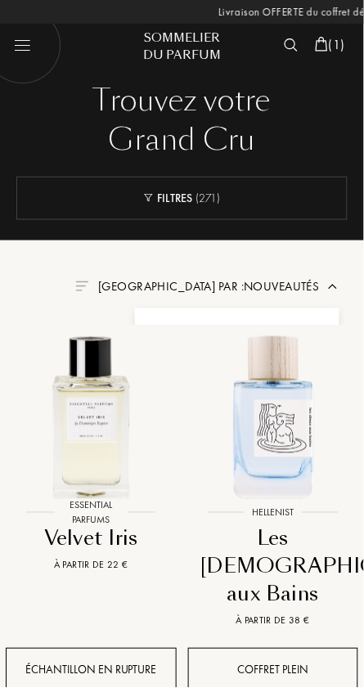
click at [88, 285] on img at bounding box center [81, 286] width 13 height 10
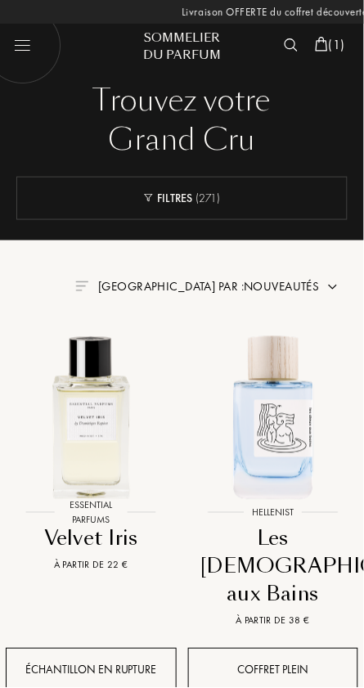
click at [88, 285] on img at bounding box center [81, 286] width 13 height 10
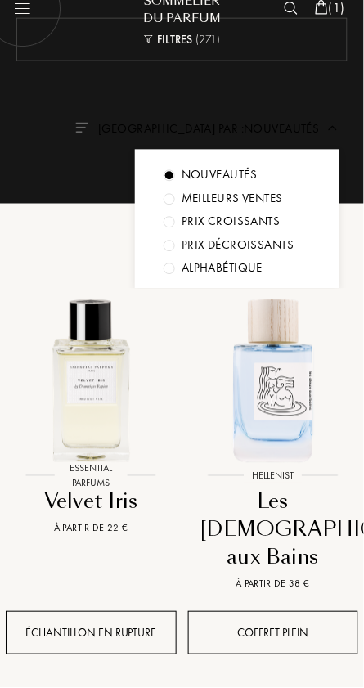
scroll to position [38, 0]
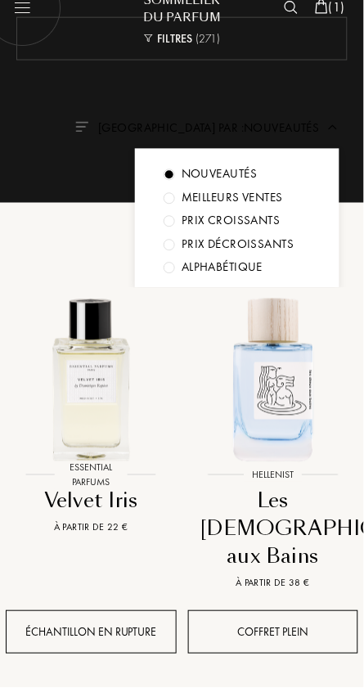
click at [93, 288] on img at bounding box center [91, 379] width 182 height 182
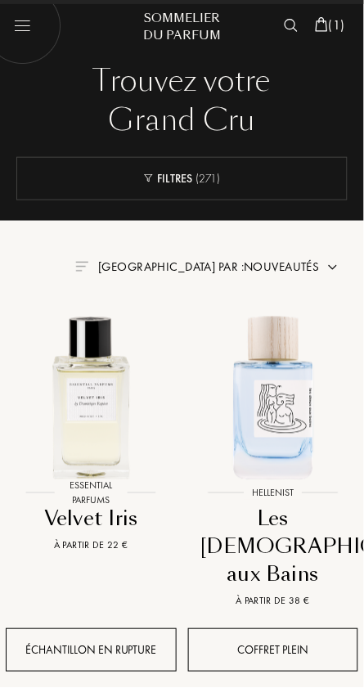
scroll to position [0, 0]
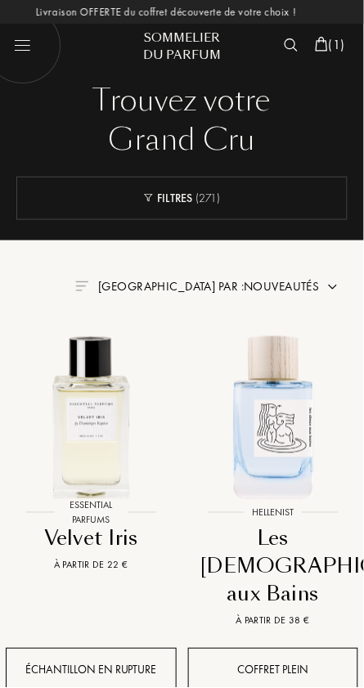
click at [35, 50] on img at bounding box center [23, 46] width 78 height 78
select select "ES"
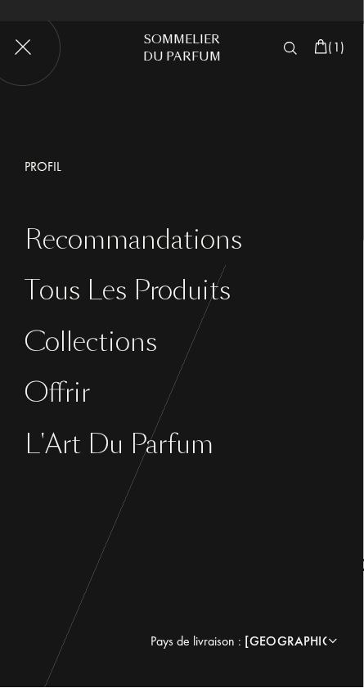
click at [146, 336] on div "Collections" at bounding box center [194, 343] width 339 height 30
click at [231, 304] on div "Tous les produits" at bounding box center [194, 291] width 339 height 30
click at [148, 350] on div "Collections" at bounding box center [194, 343] width 339 height 30
click at [143, 357] on div "Collections" at bounding box center [194, 343] width 339 height 30
click at [147, 353] on div "Collections" at bounding box center [194, 343] width 339 height 30
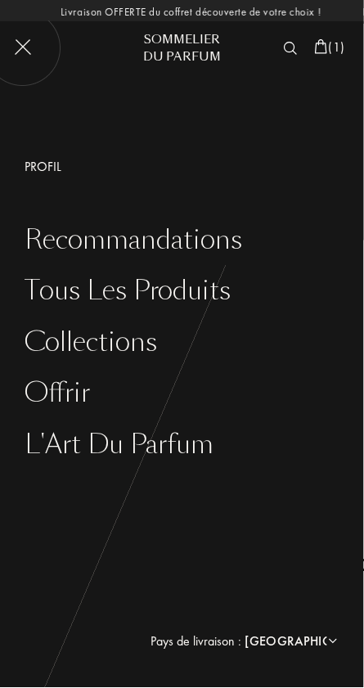
click at [159, 442] on div "L'Art du Parfum" at bounding box center [194, 445] width 339 height 30
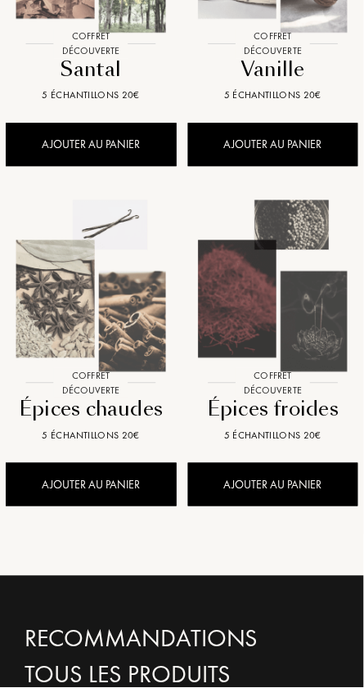
scroll to position [2199, 0]
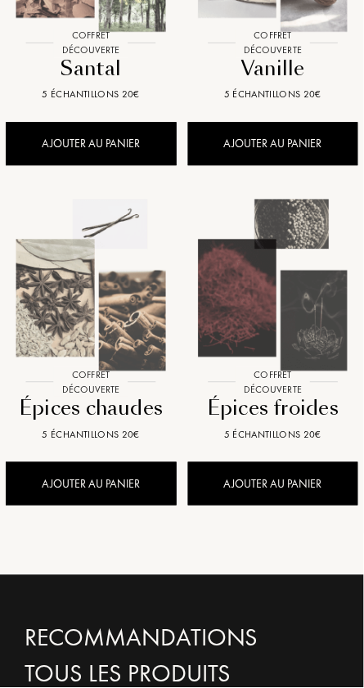
click at [302, 306] on img at bounding box center [273, 286] width 182 height 182
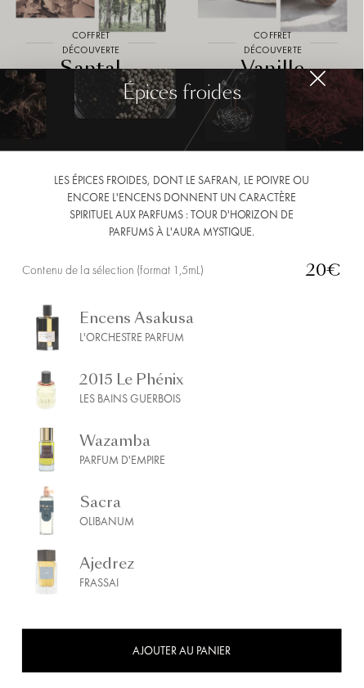
scroll to position [40, 0]
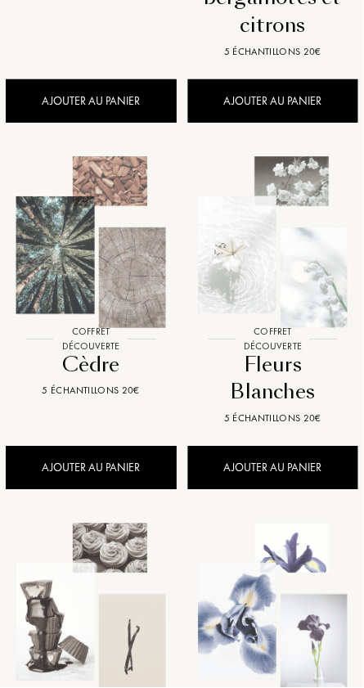
scroll to position [493, 0]
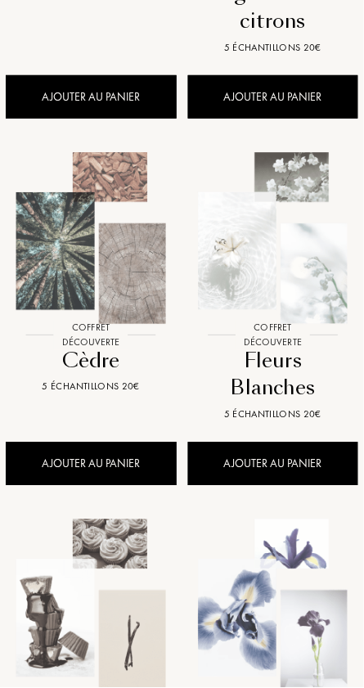
click at [85, 383] on div "5 échantillons 20€" at bounding box center [91, 386] width 145 height 15
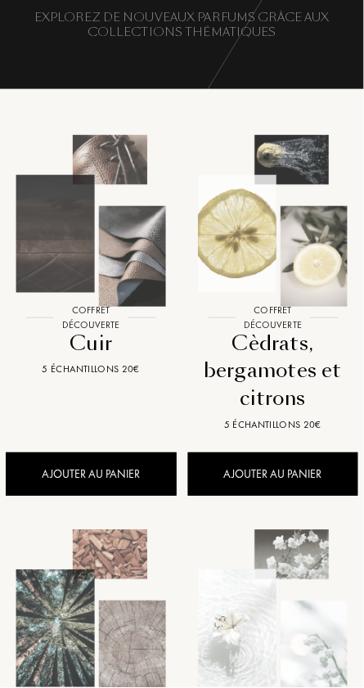
scroll to position [112, 0]
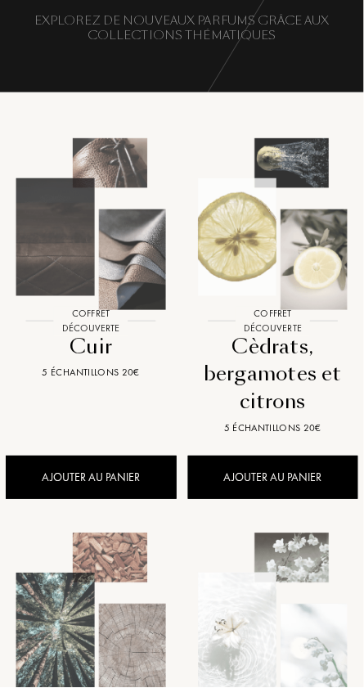
click at [299, 255] on img at bounding box center [273, 224] width 182 height 182
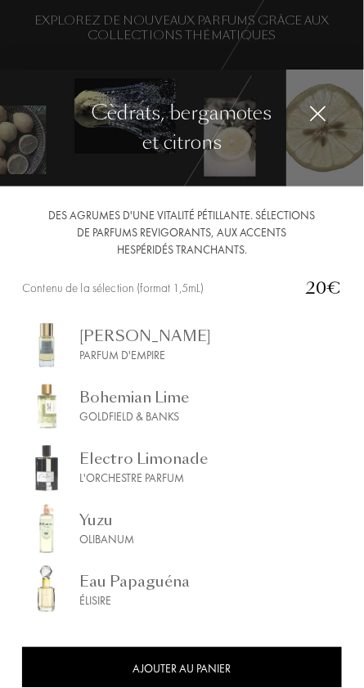
scroll to position [23, 0]
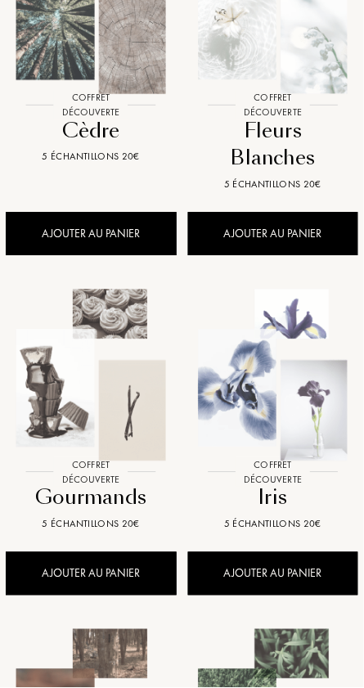
scroll to position [724, 0]
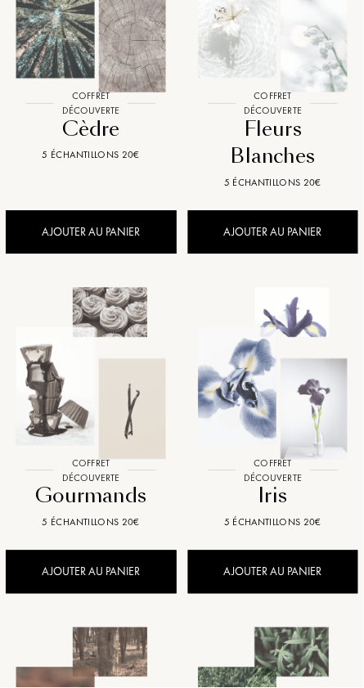
click at [86, 420] on img at bounding box center [91, 374] width 182 height 182
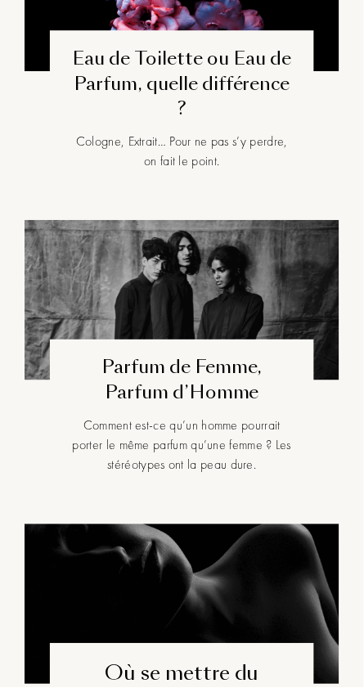
scroll to position [368, 0]
